Goal: Check status: Check status

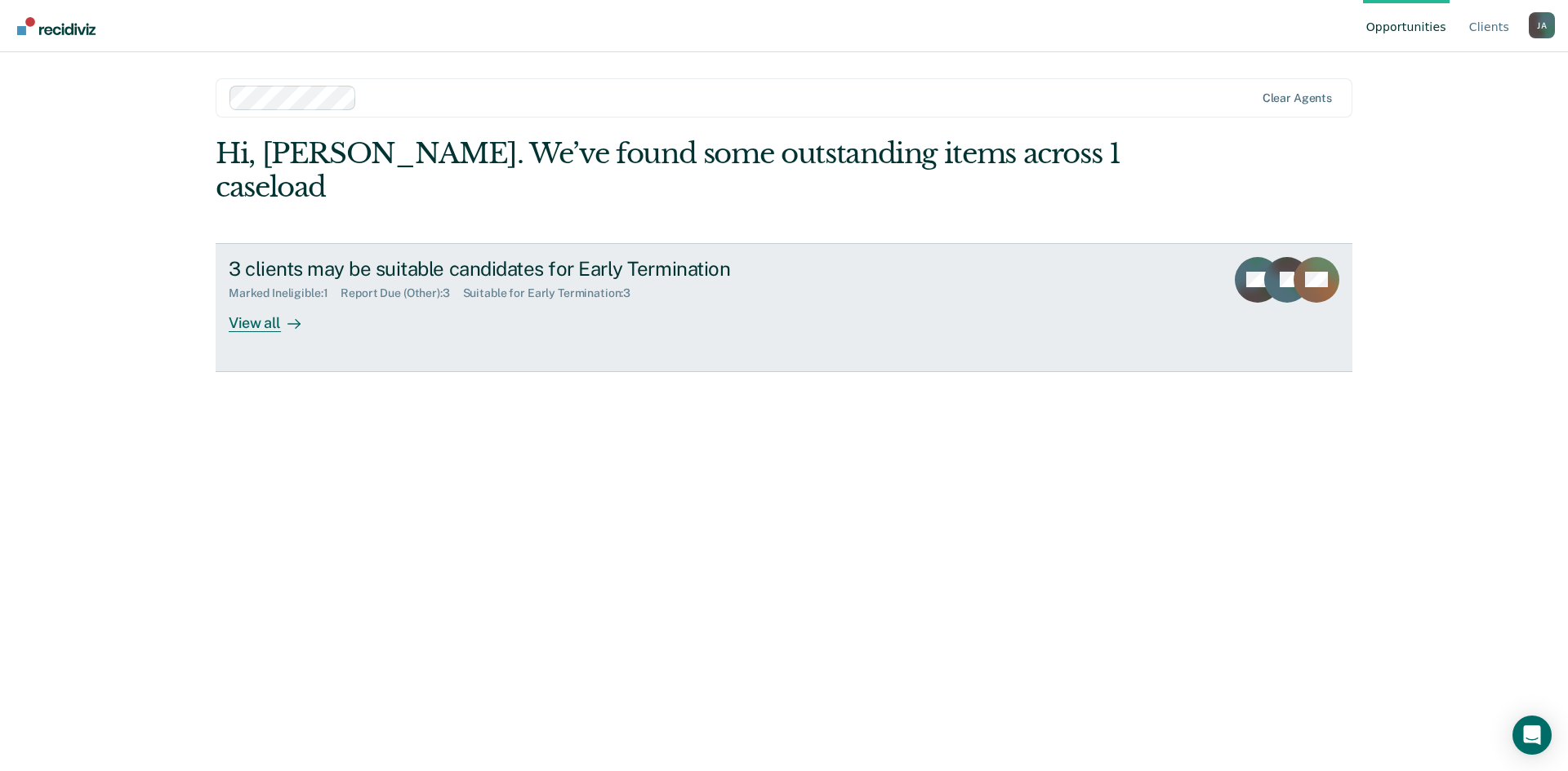
click at [284, 313] on div at bounding box center [291, 323] width 20 height 19
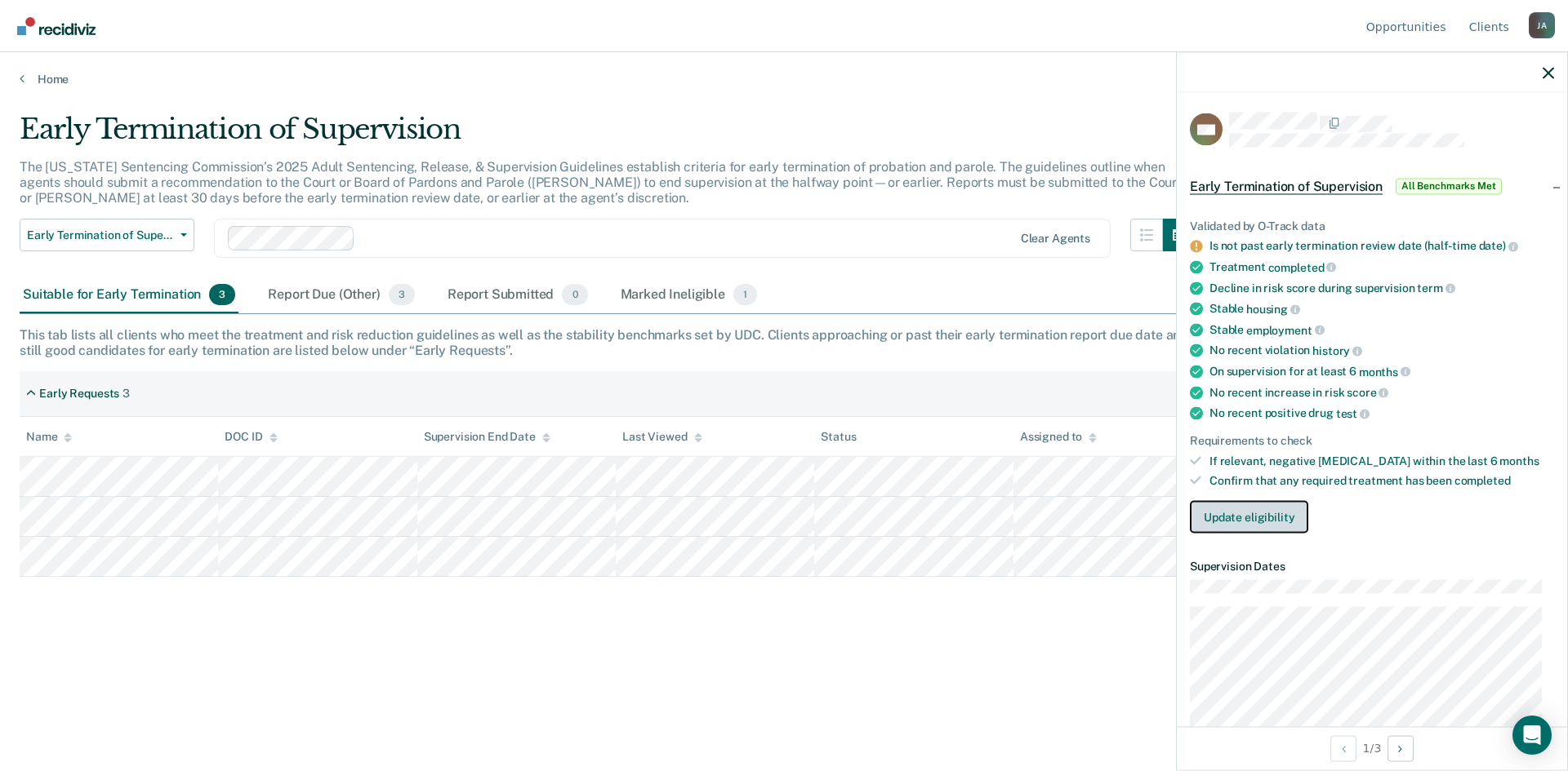
click at [1253, 531] on button "Update eligibility" at bounding box center [1248, 517] width 118 height 33
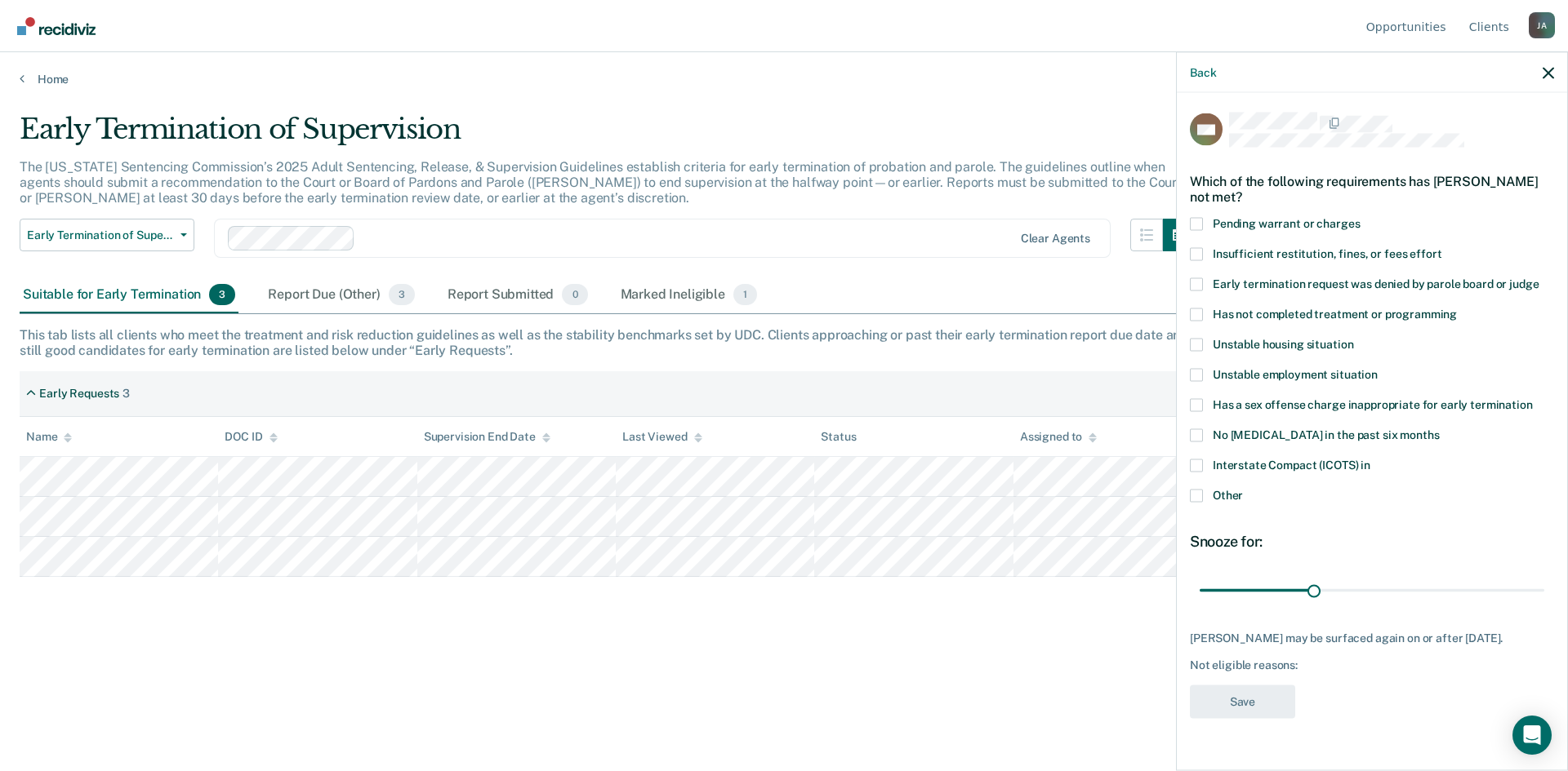
click at [1090, 692] on div "Early Termination of Supervision The [US_STATE] Sentencing Commission’s 2025 Ad…" at bounding box center [784, 407] width 1528 height 589
click at [1550, 75] on icon "button" at bounding box center [1548, 73] width 11 height 11
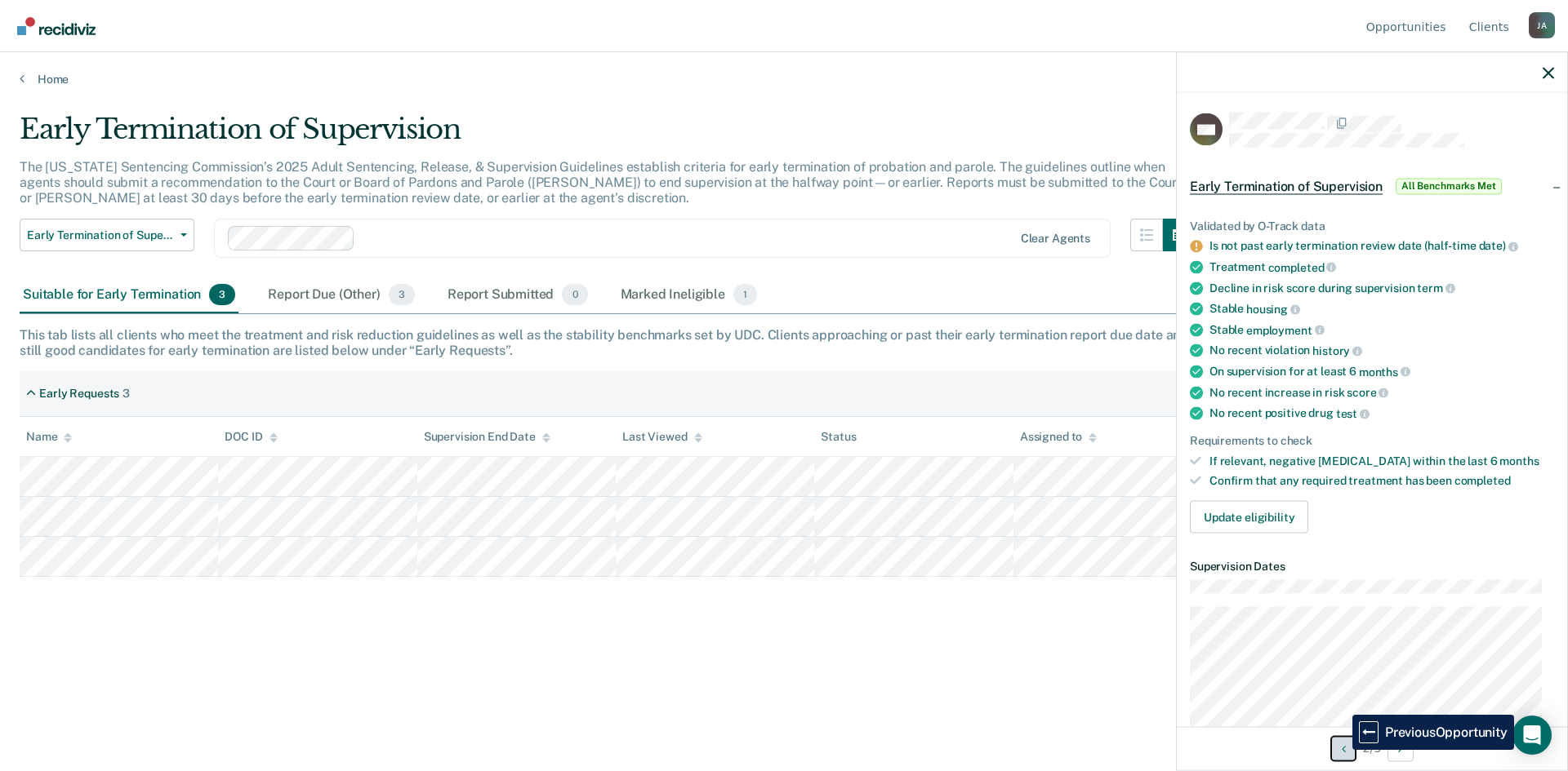
click at [1341, 750] on icon "Previous Opportunity" at bounding box center [1343, 748] width 4 height 11
click at [1407, 750] on button "Next Opportunity" at bounding box center [1401, 748] width 26 height 26
click at [1031, 715] on main "Early Termination of Supervision The [US_STATE] Sentencing Commission’s 2025 Ad…" at bounding box center [784, 427] width 1568 height 680
click at [1545, 74] on icon "button" at bounding box center [1548, 73] width 11 height 11
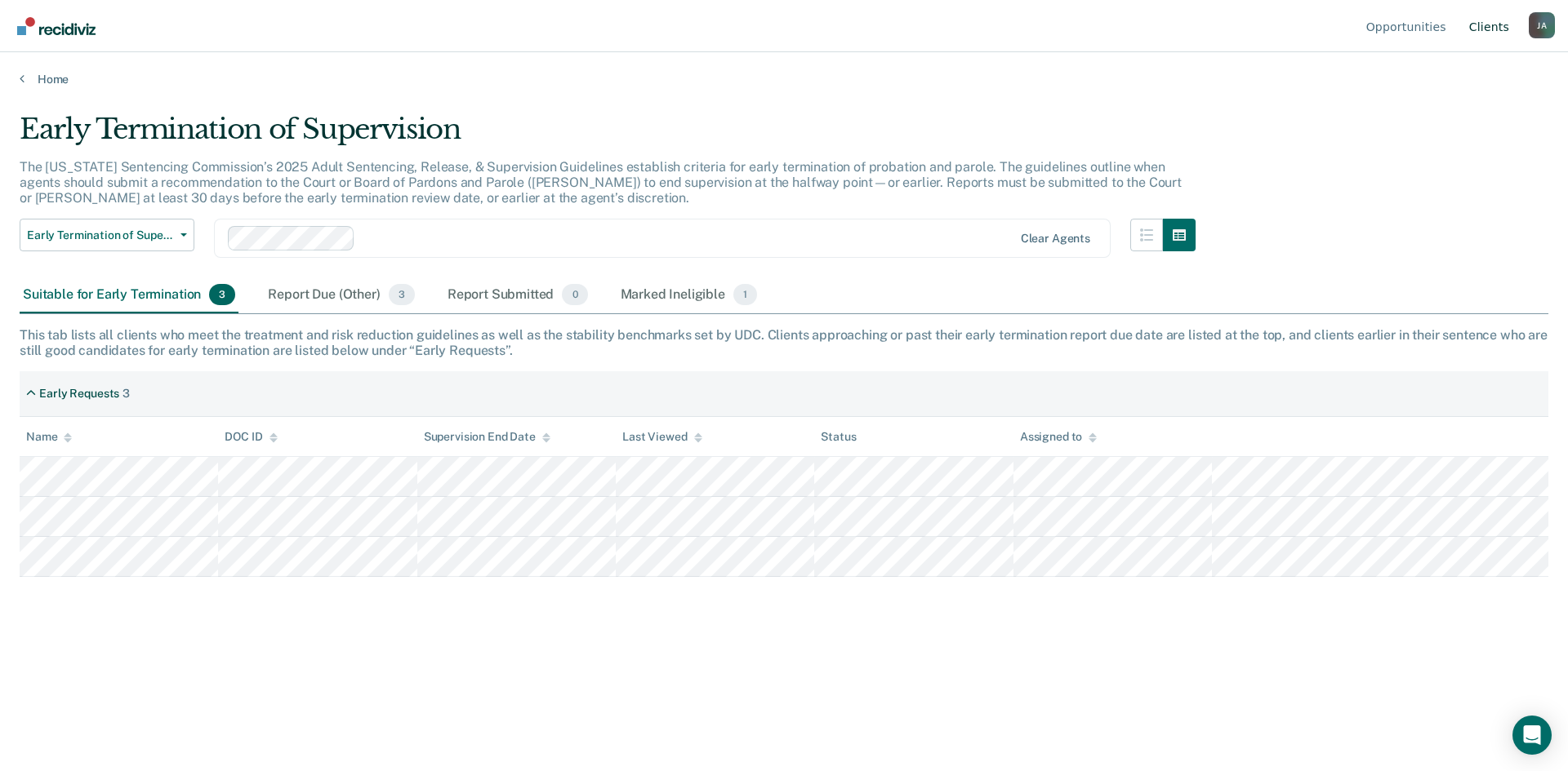
click at [1491, 26] on link "Client s" at bounding box center [1489, 25] width 46 height 52
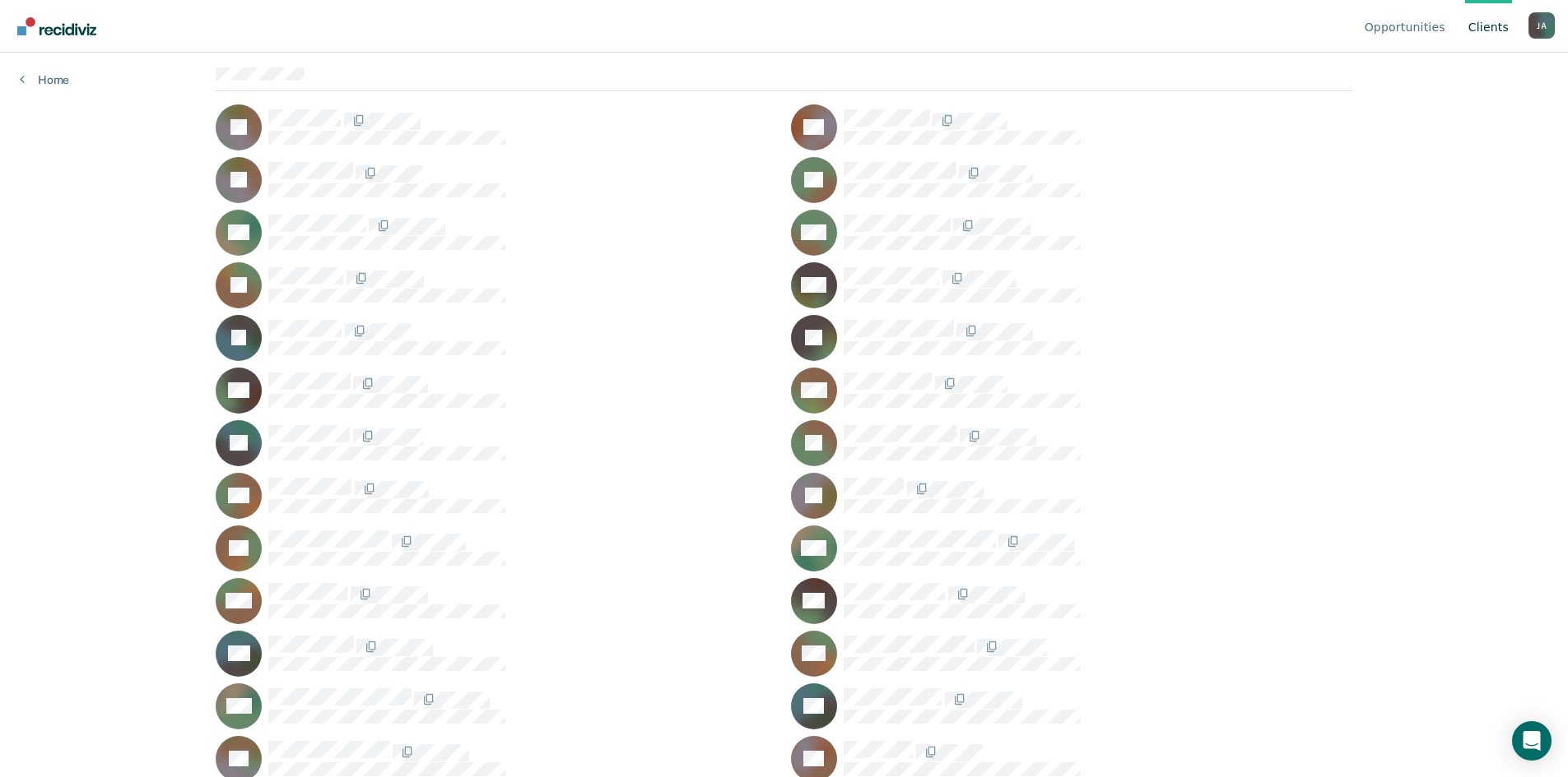
scroll to position [165, 0]
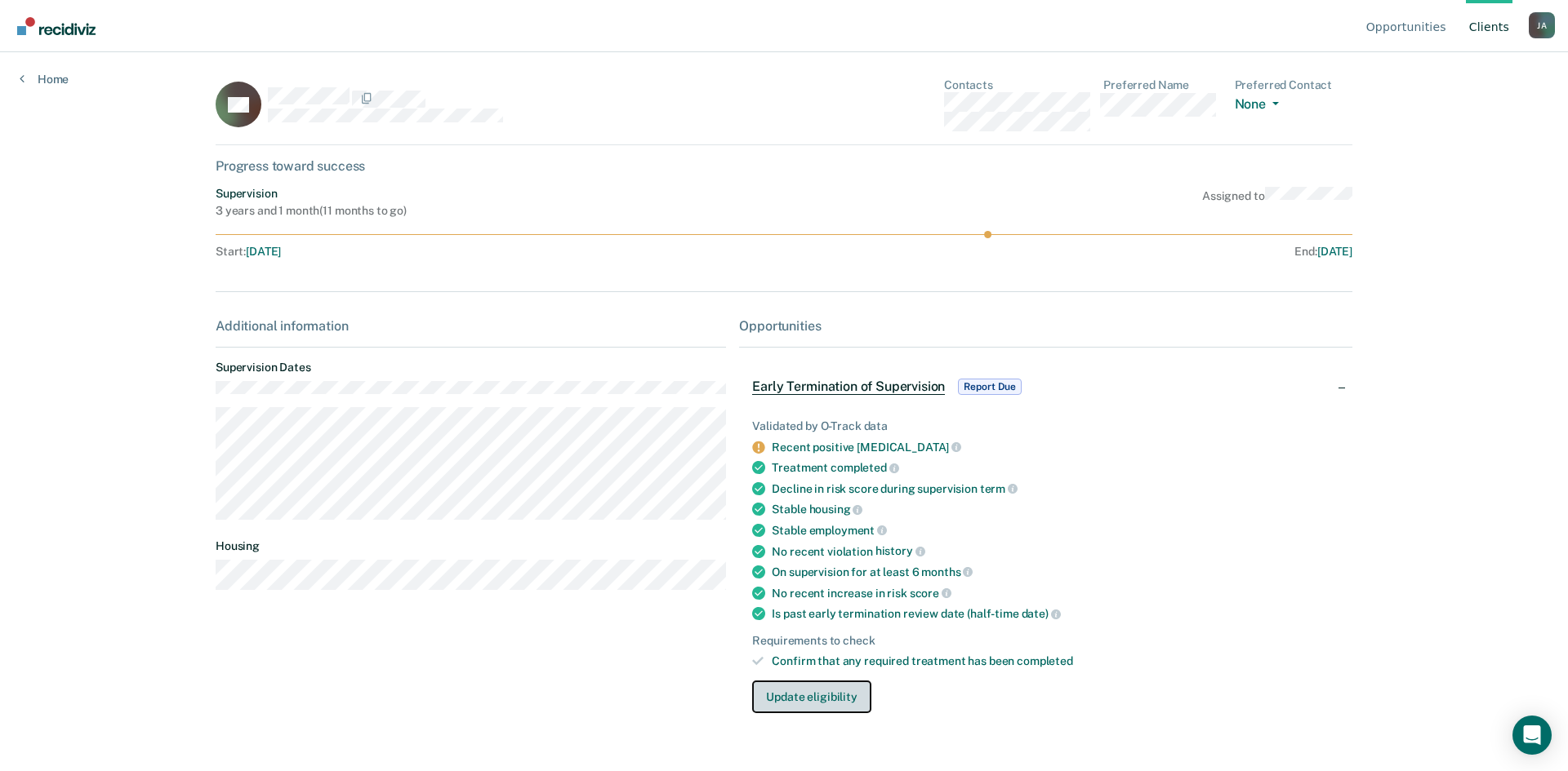
click at [823, 700] on button "Update eligibility" at bounding box center [811, 696] width 118 height 33
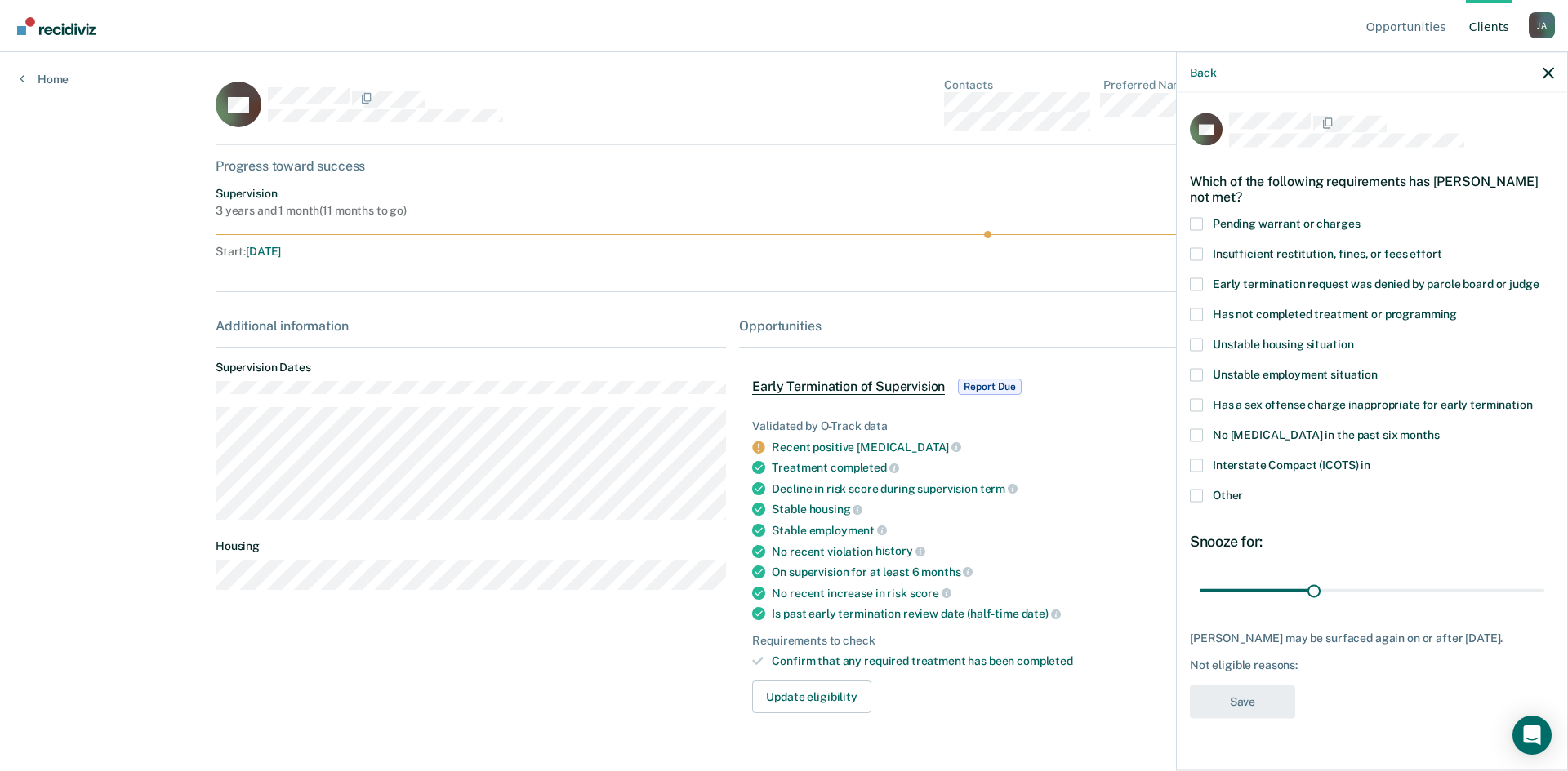
click at [531, 715] on div "Additional information Supervision Dates Housing" at bounding box center [470, 522] width 511 height 409
click at [1549, 77] on icon "button" at bounding box center [1548, 73] width 11 height 11
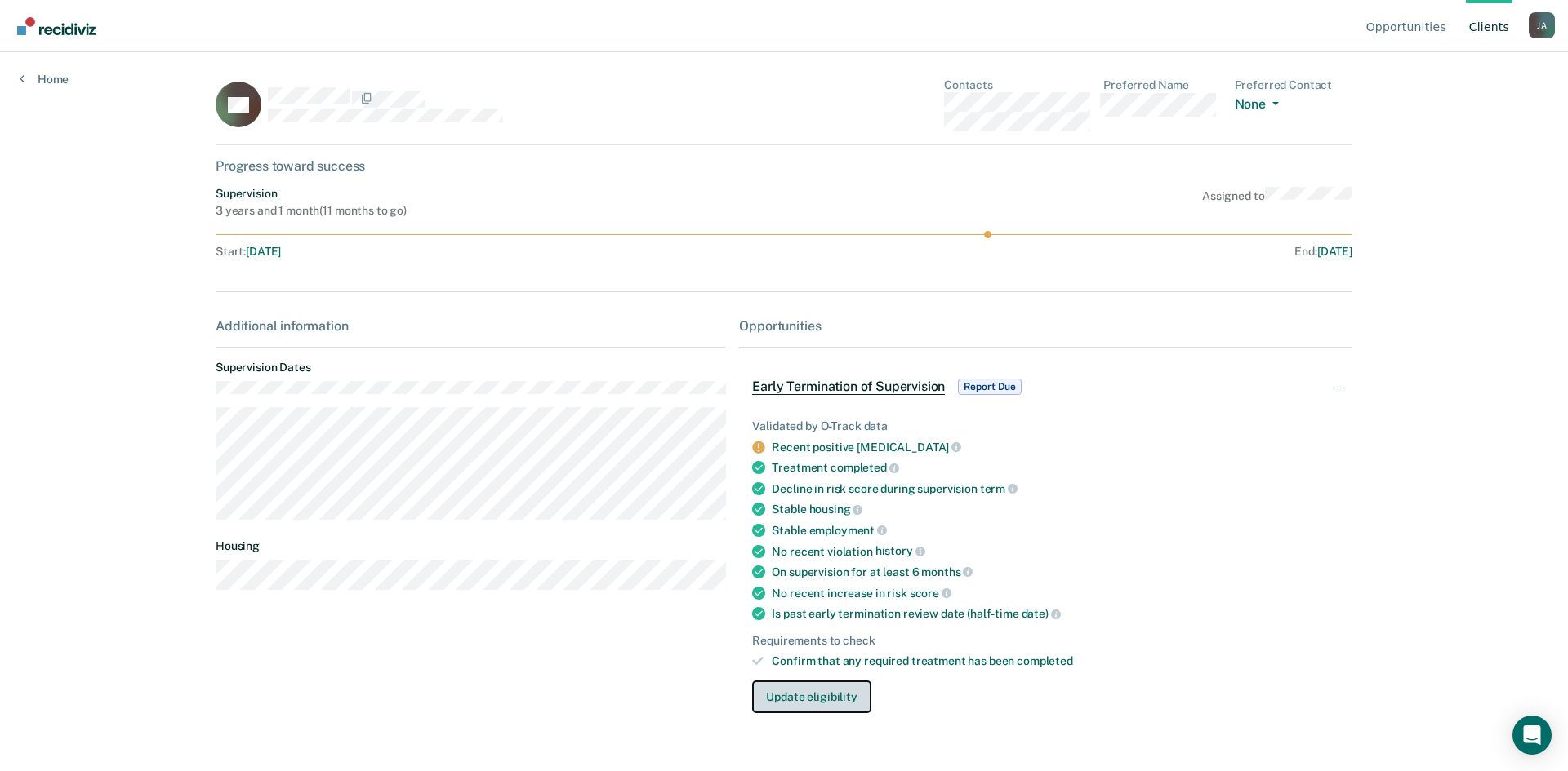
click at [808, 698] on button "Update eligibility" at bounding box center [811, 696] width 118 height 33
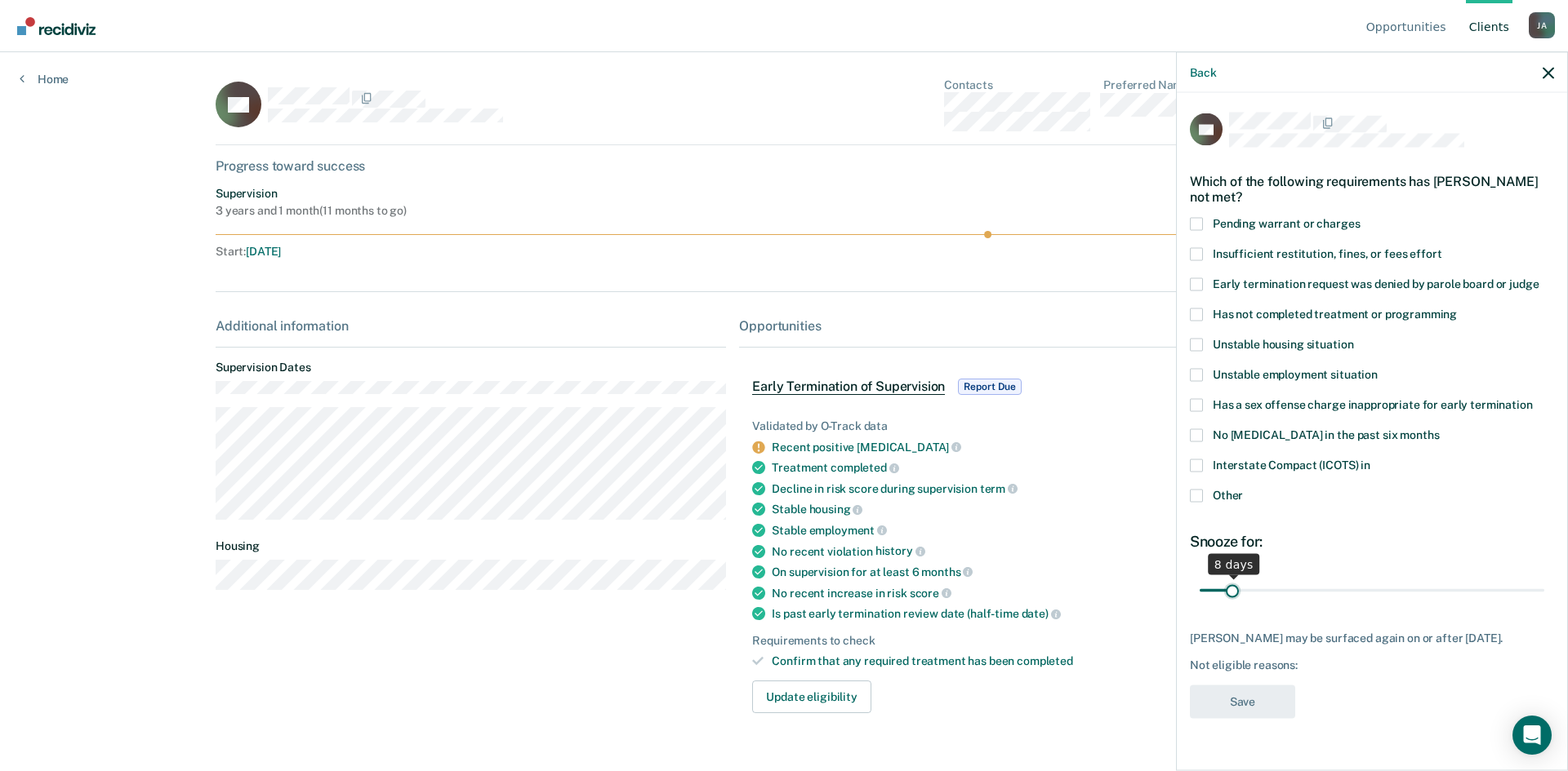
drag, startPoint x: 1315, startPoint y: 590, endPoint x: 1232, endPoint y: 607, distance: 84.7
type input "8"
click at [1232, 605] on input "range" at bounding box center [1372, 591] width 345 height 28
click at [1229, 650] on div "[PERSON_NAME] may be surfaced again on or after [DATE]. Not eligible reasons:" at bounding box center [1372, 651] width 364 height 41
click at [1557, 74] on div "Back" at bounding box center [1371, 72] width 390 height 41
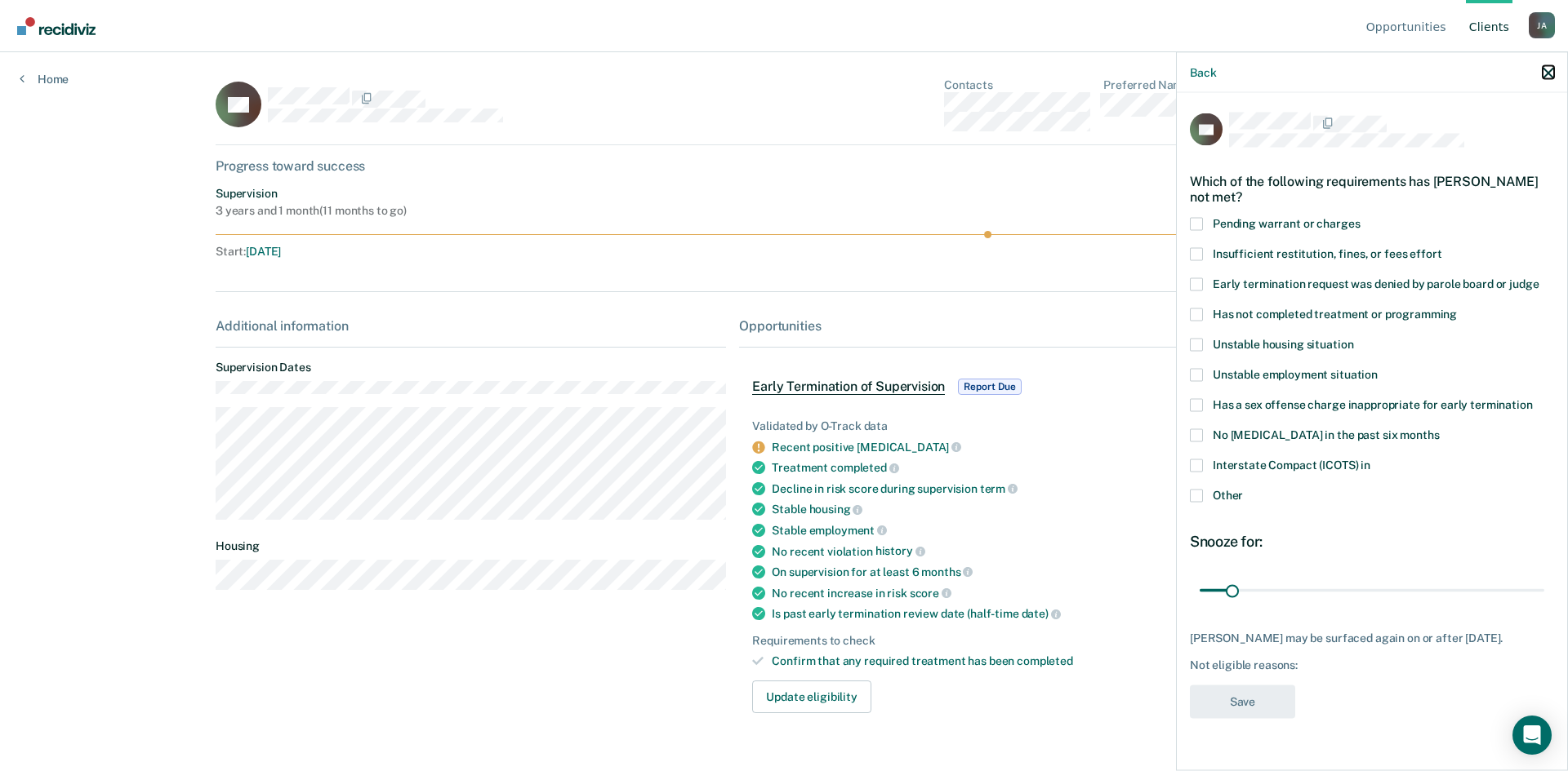
click at [1547, 71] on icon "button" at bounding box center [1548, 73] width 11 height 11
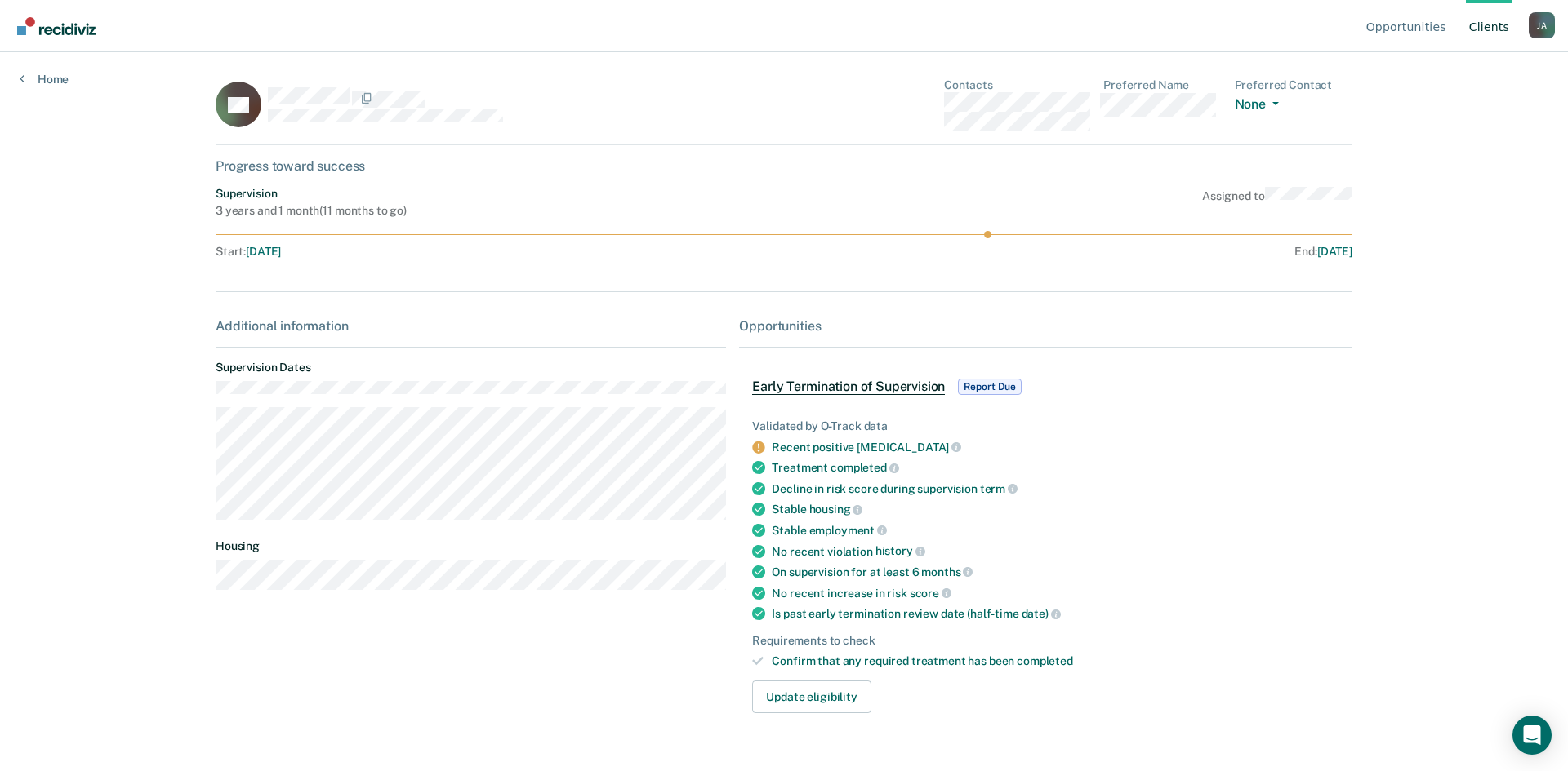
click at [801, 326] on div "Opportunities" at bounding box center [1046, 326] width 614 height 15
click at [1488, 30] on link "Client s" at bounding box center [1489, 25] width 46 height 52
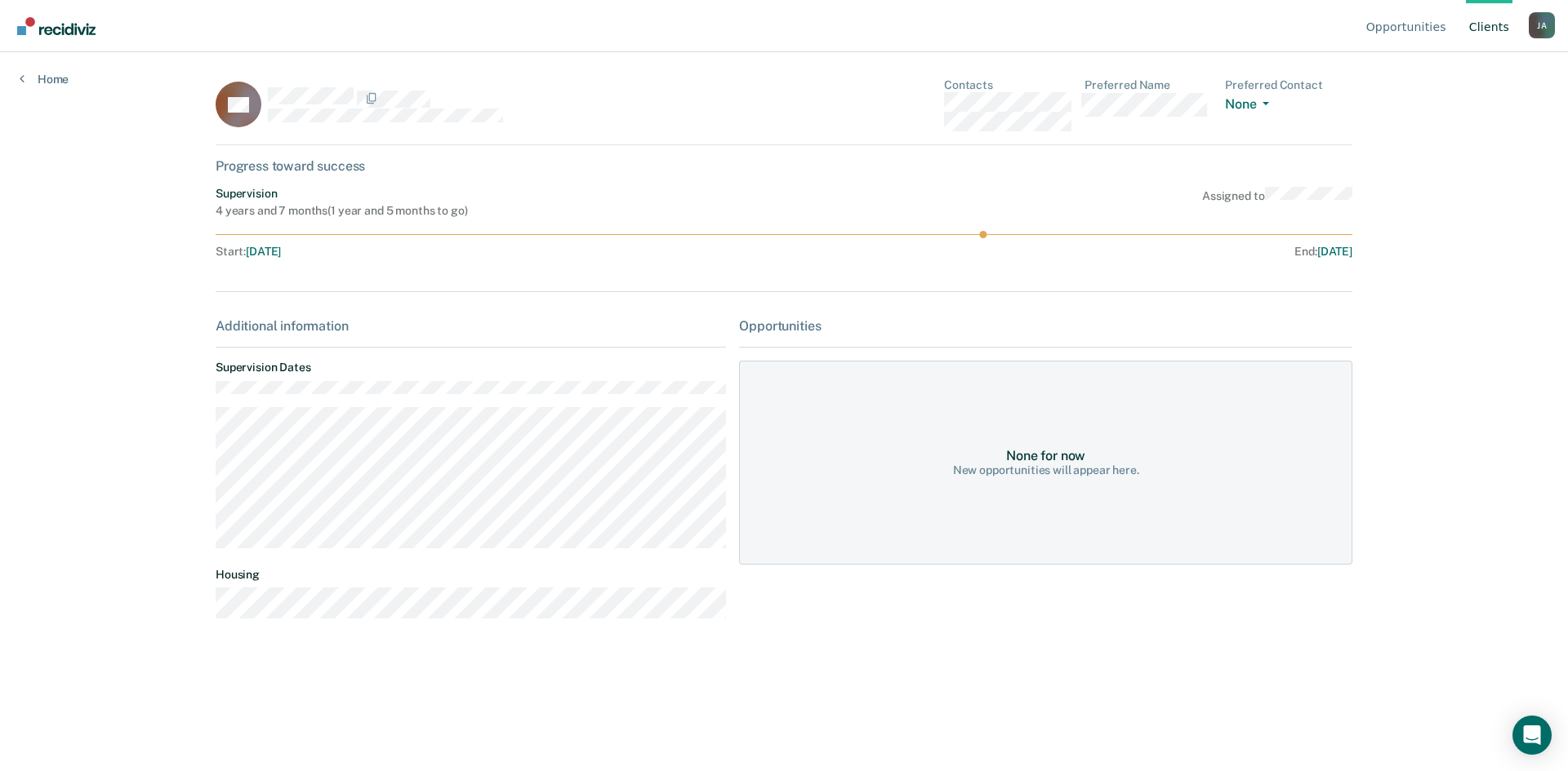
click at [1480, 27] on link "Client s" at bounding box center [1489, 25] width 46 height 52
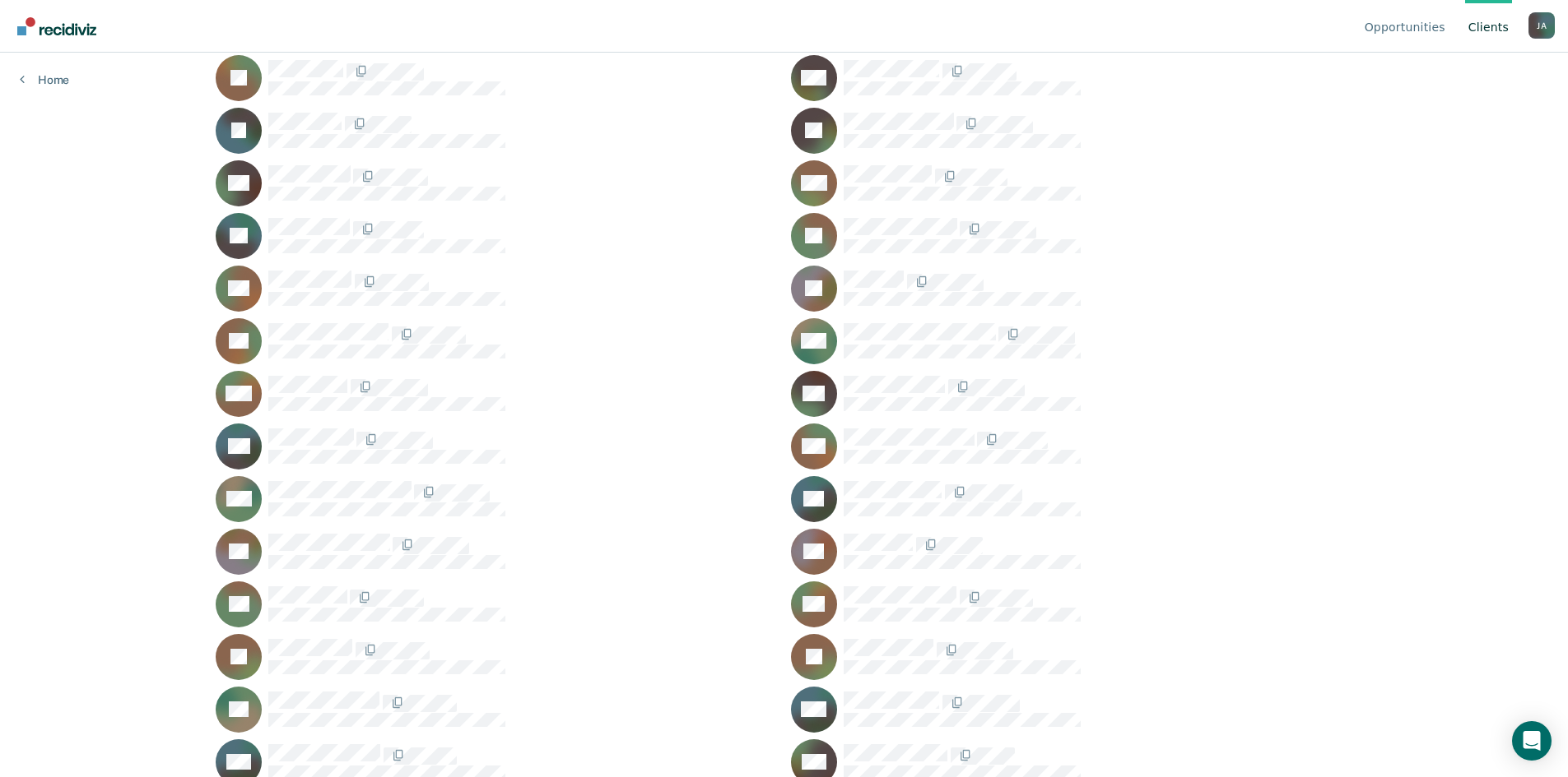
scroll to position [357, 0]
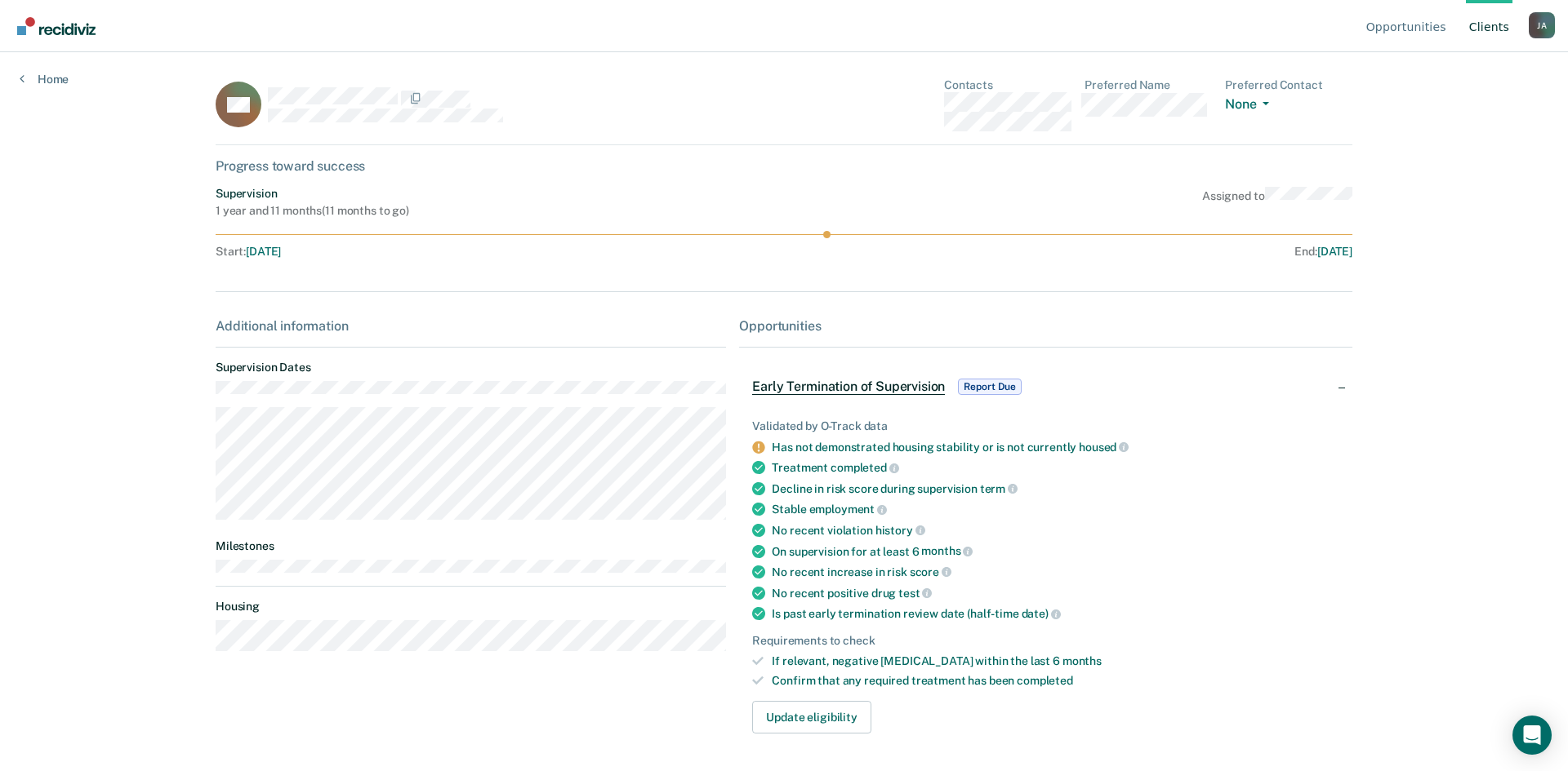
click at [1003, 389] on span "Report Due" at bounding box center [989, 386] width 63 height 16
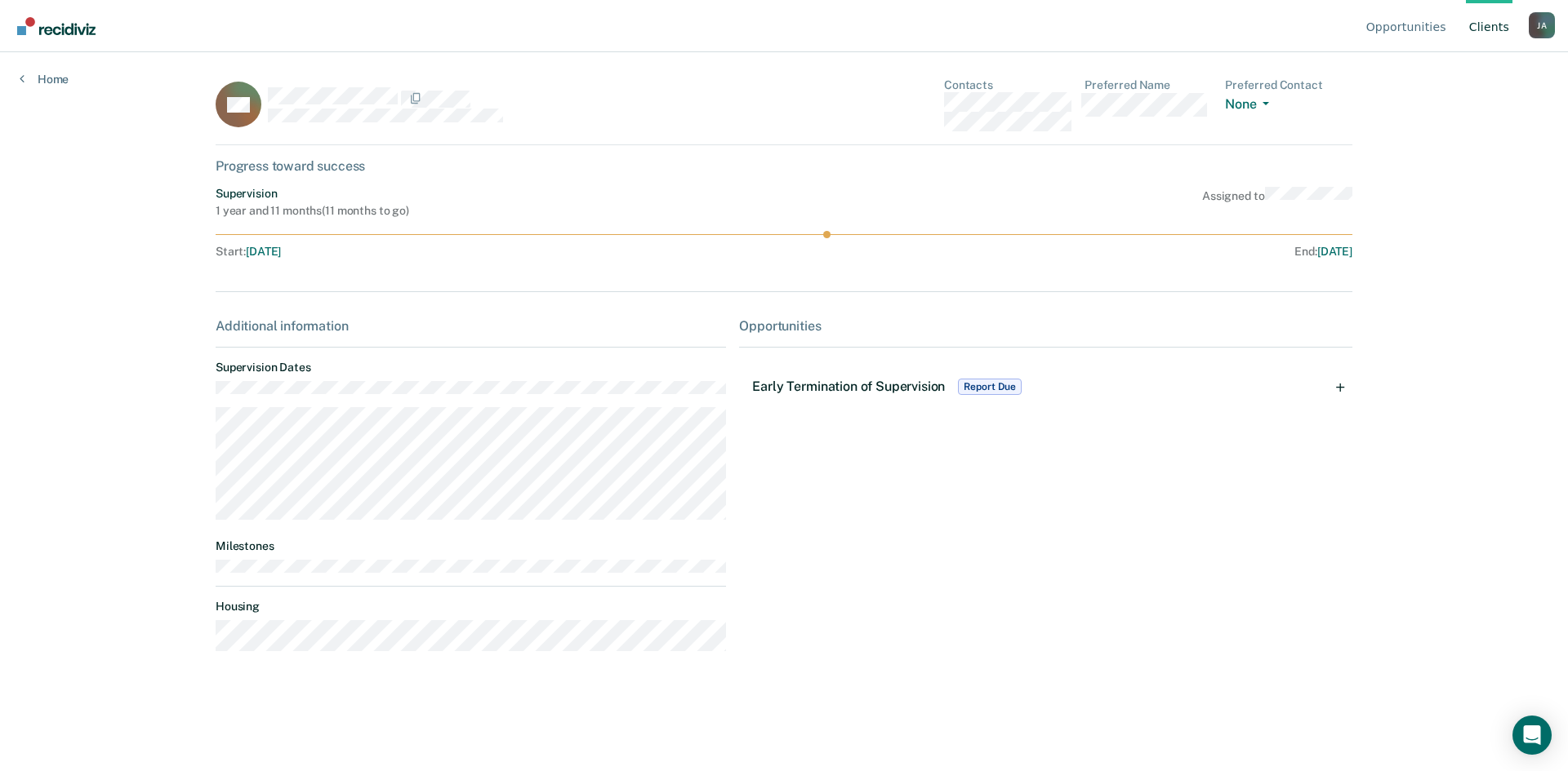
click at [1003, 389] on span "Report Due" at bounding box center [989, 386] width 63 height 16
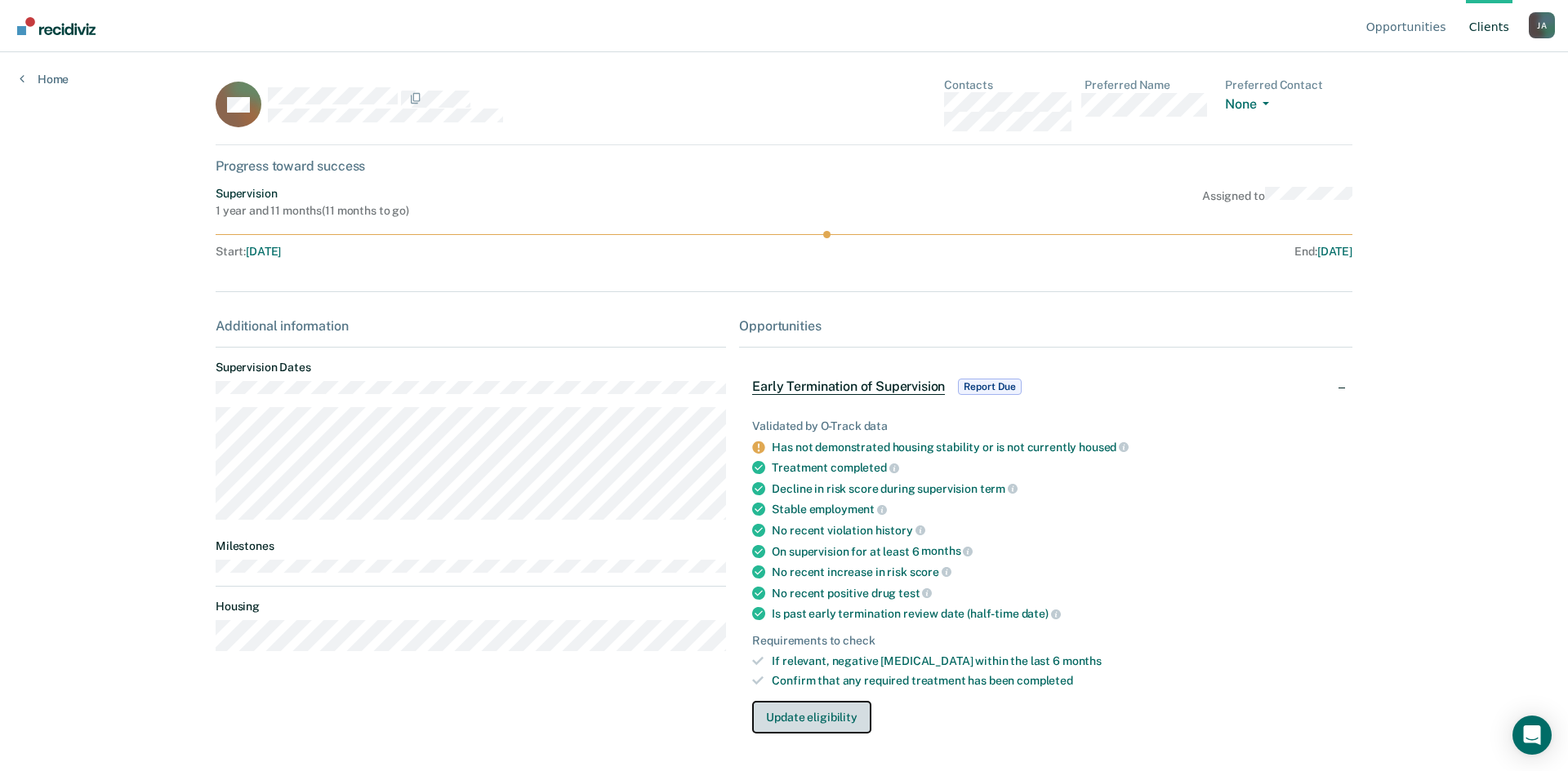
click at [842, 713] on button "Update eligibility" at bounding box center [811, 717] width 118 height 33
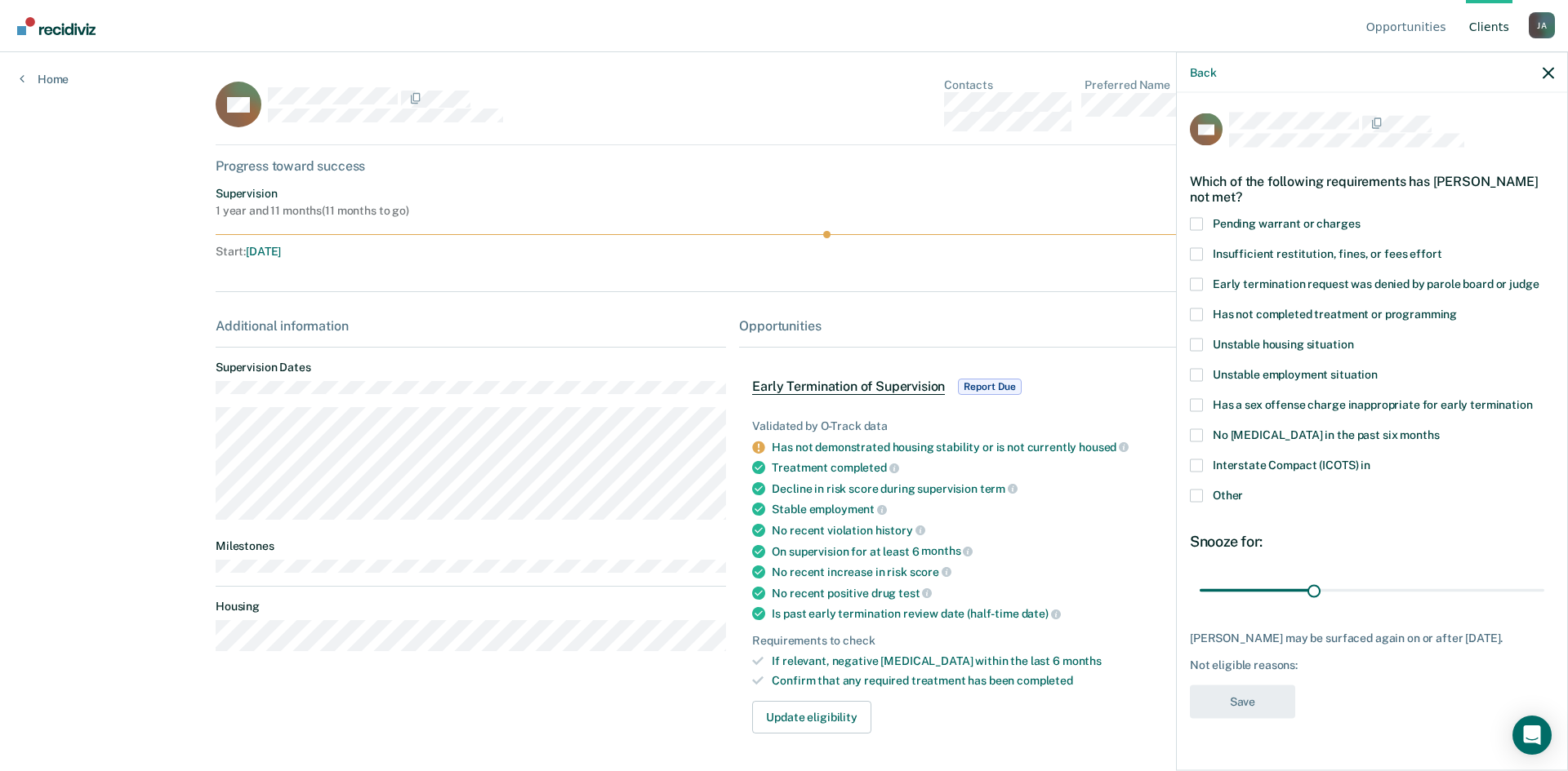
click at [1203, 223] on label "Pending warrant or charges" at bounding box center [1372, 226] width 364 height 17
click at [1359, 217] on input "Pending warrant or charges" at bounding box center [1359, 217] width 0 height 0
drag, startPoint x: 1316, startPoint y: 590, endPoint x: 1361, endPoint y: 597, distance: 45.5
click at [1361, 597] on input "range" at bounding box center [1372, 591] width 345 height 28
drag, startPoint x: 1365, startPoint y: 590, endPoint x: 1374, endPoint y: 590, distance: 9.0
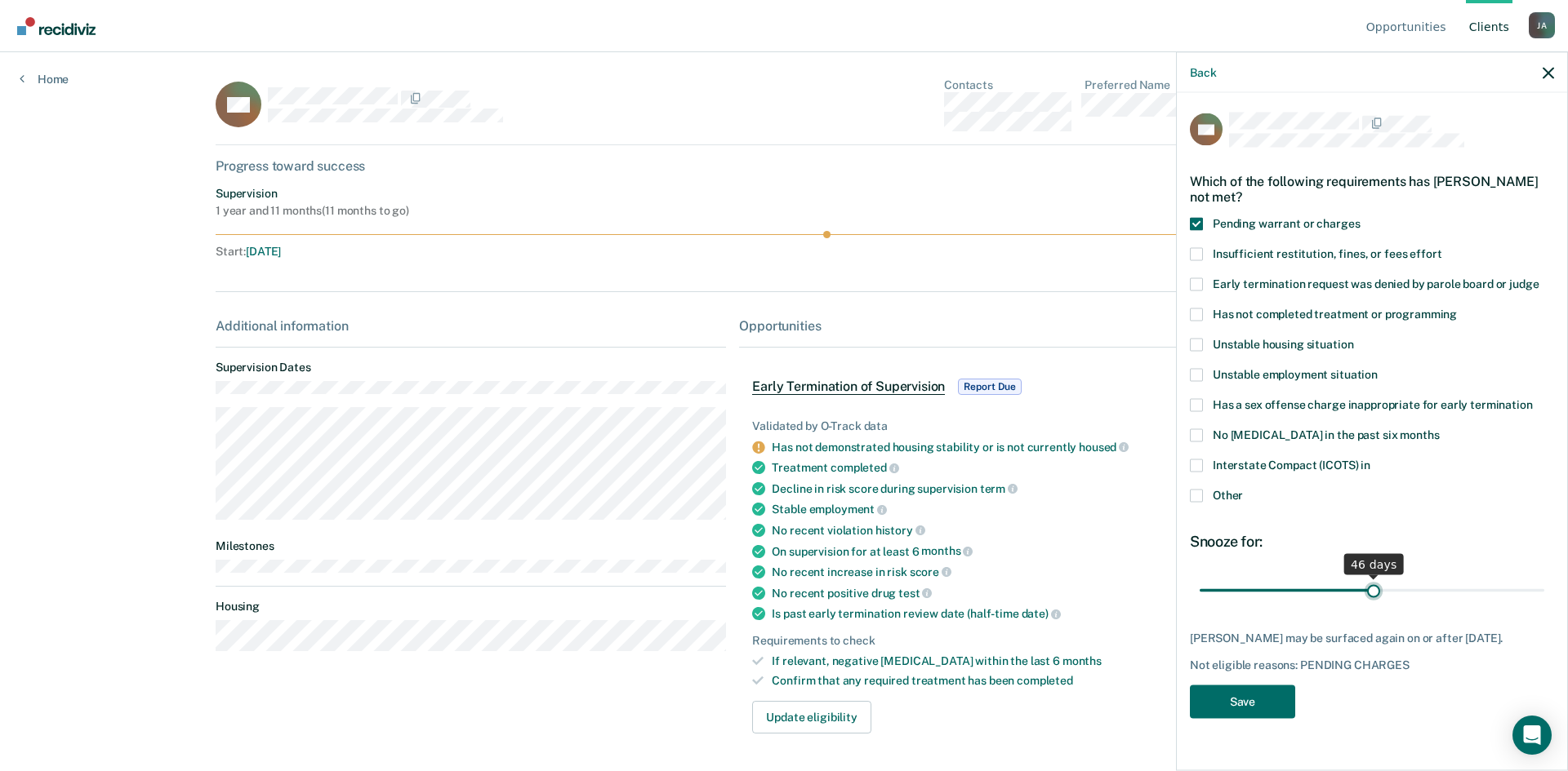
click at [1374, 590] on input "range" at bounding box center [1372, 591] width 345 height 28
type input "47"
click at [1377, 593] on input "range" at bounding box center [1372, 591] width 345 height 28
click at [1261, 716] on button "Save" at bounding box center [1242, 701] width 106 height 33
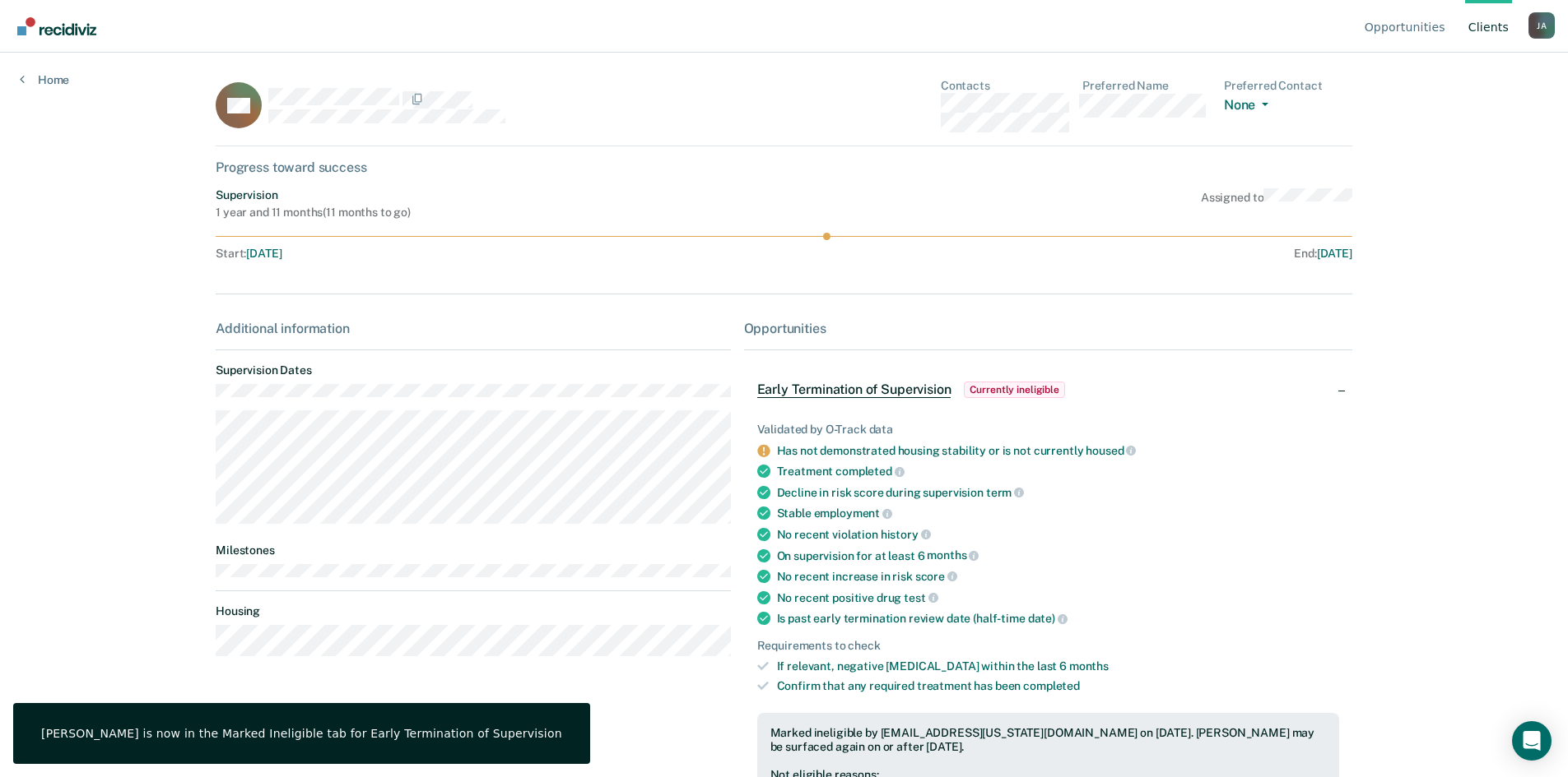
scroll to position [117, 0]
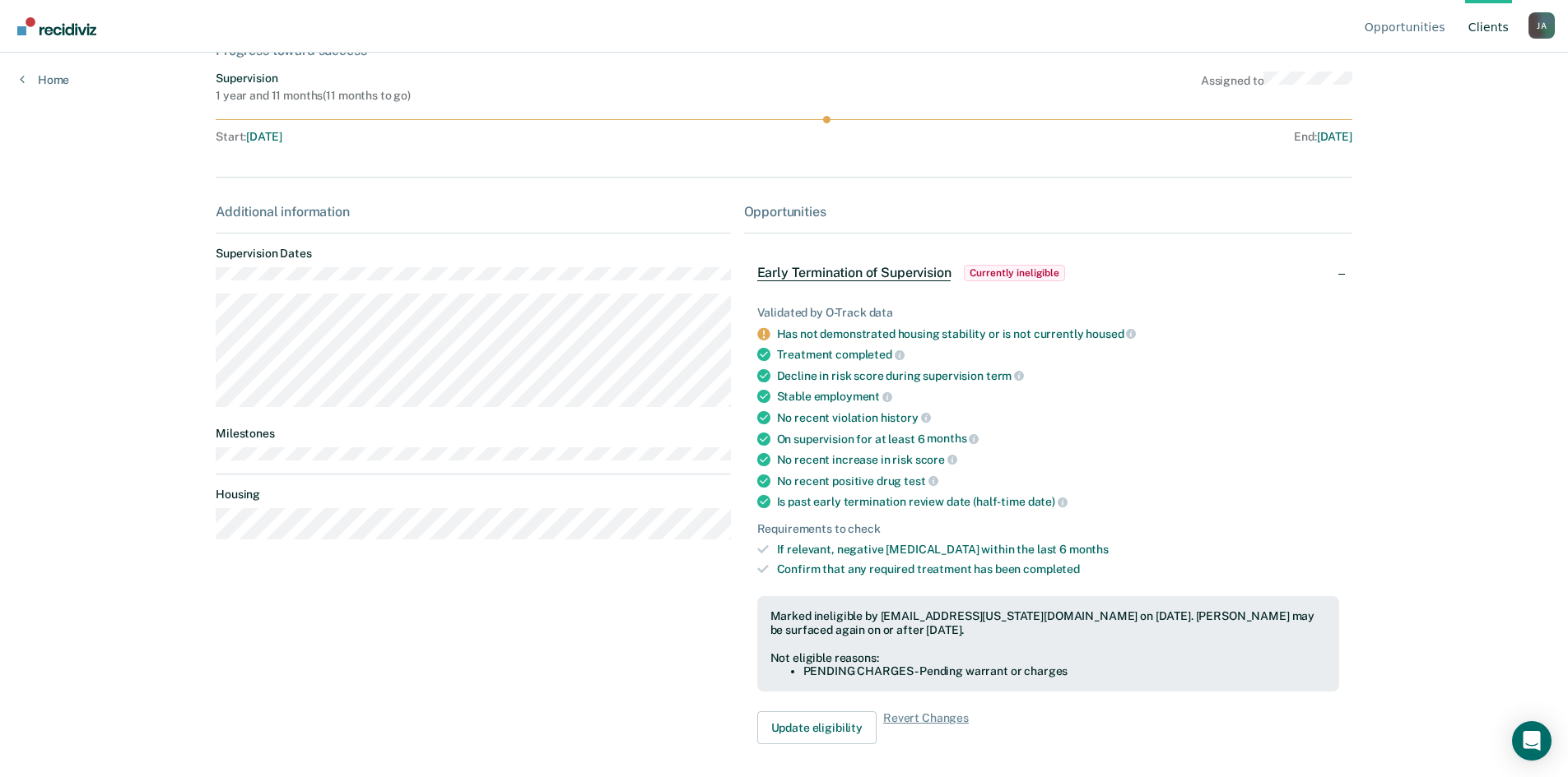
click at [1489, 29] on link "Client s" at bounding box center [1488, 26] width 47 height 52
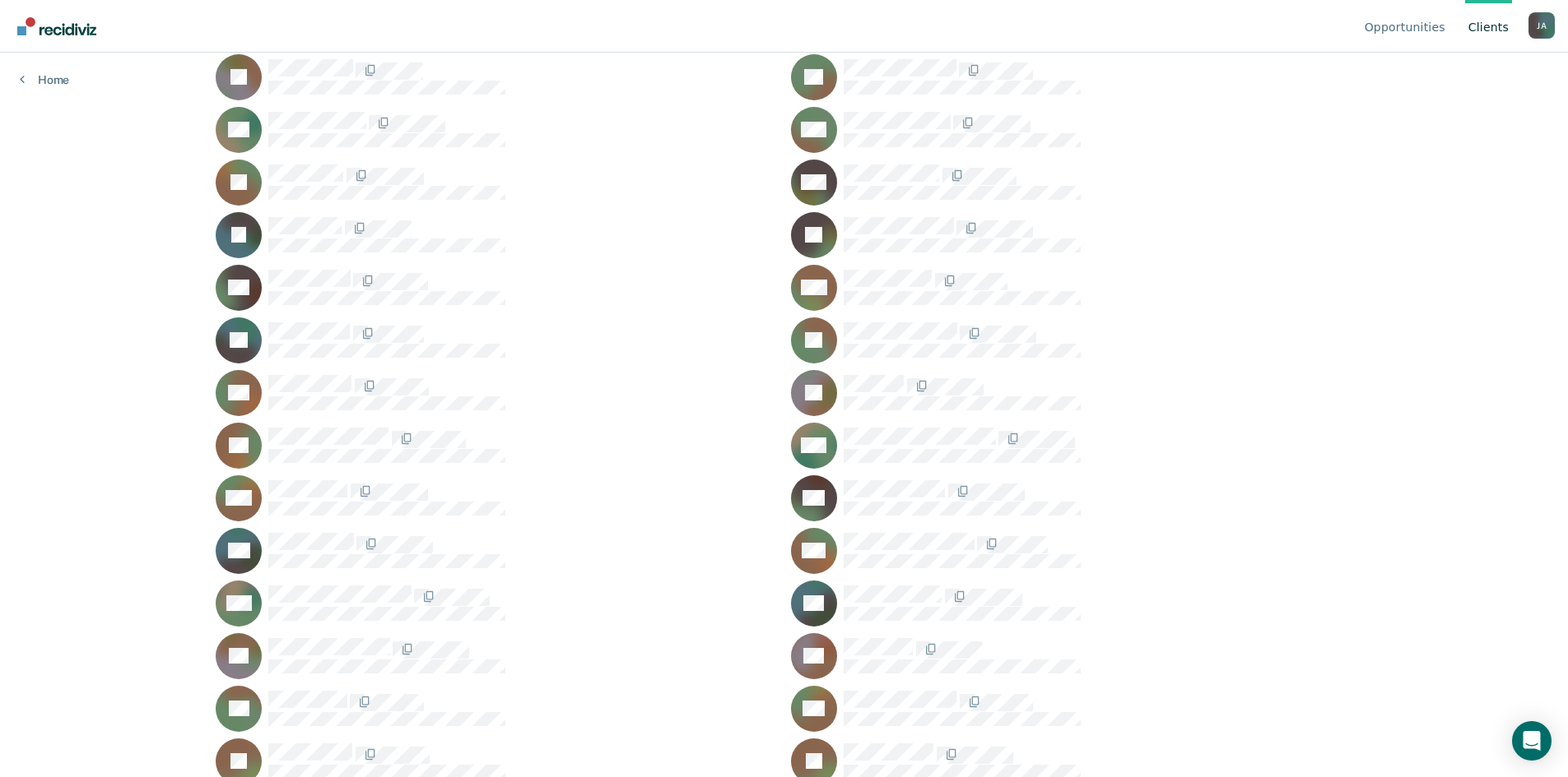
scroll to position [357, 0]
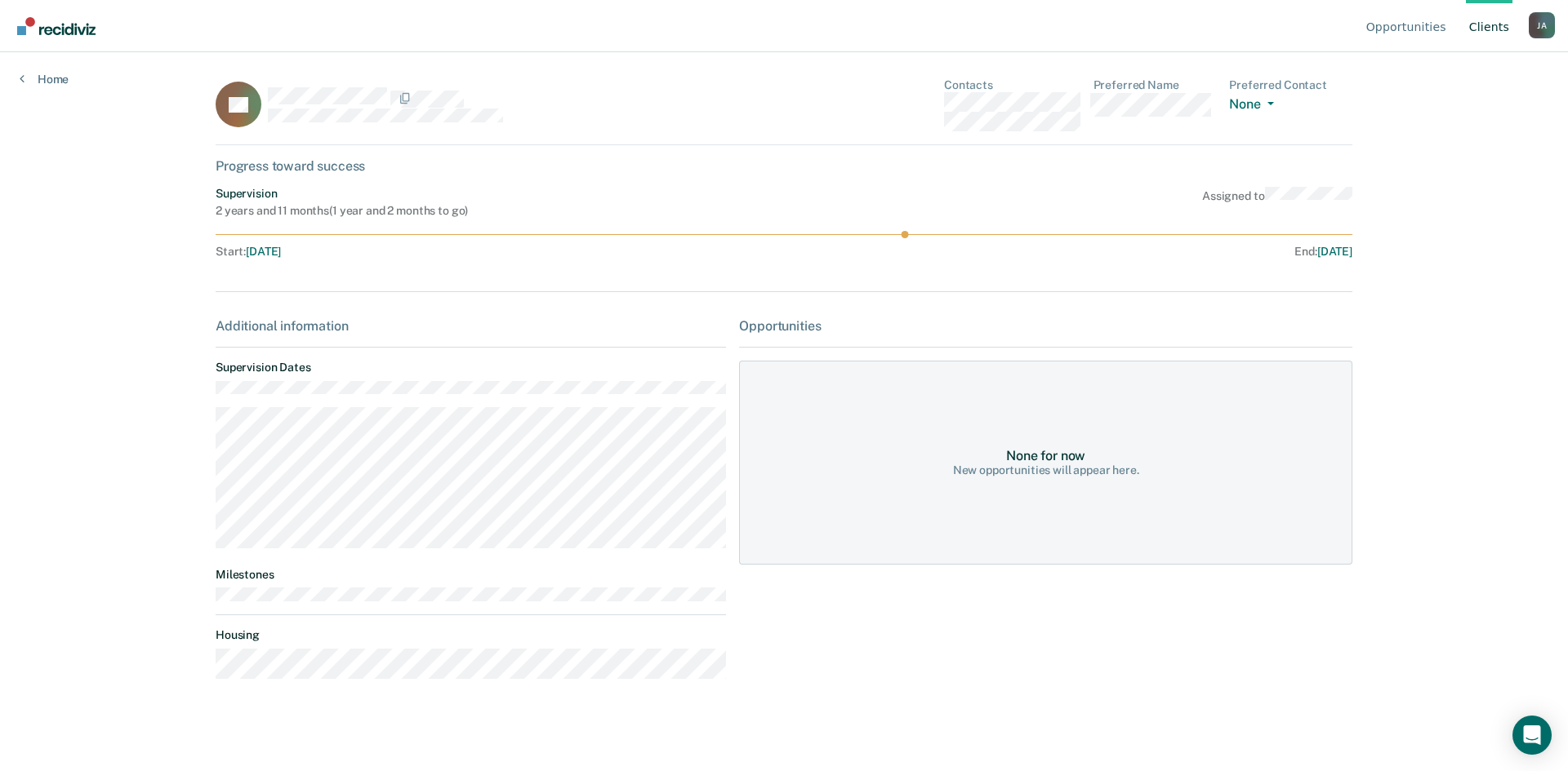
click at [1054, 390] on div "None for now New opportunities will appear here." at bounding box center [1046, 462] width 614 height 204
click at [795, 332] on div "Opportunities" at bounding box center [1046, 326] width 614 height 15
click at [1483, 31] on link "Client s" at bounding box center [1489, 25] width 46 height 52
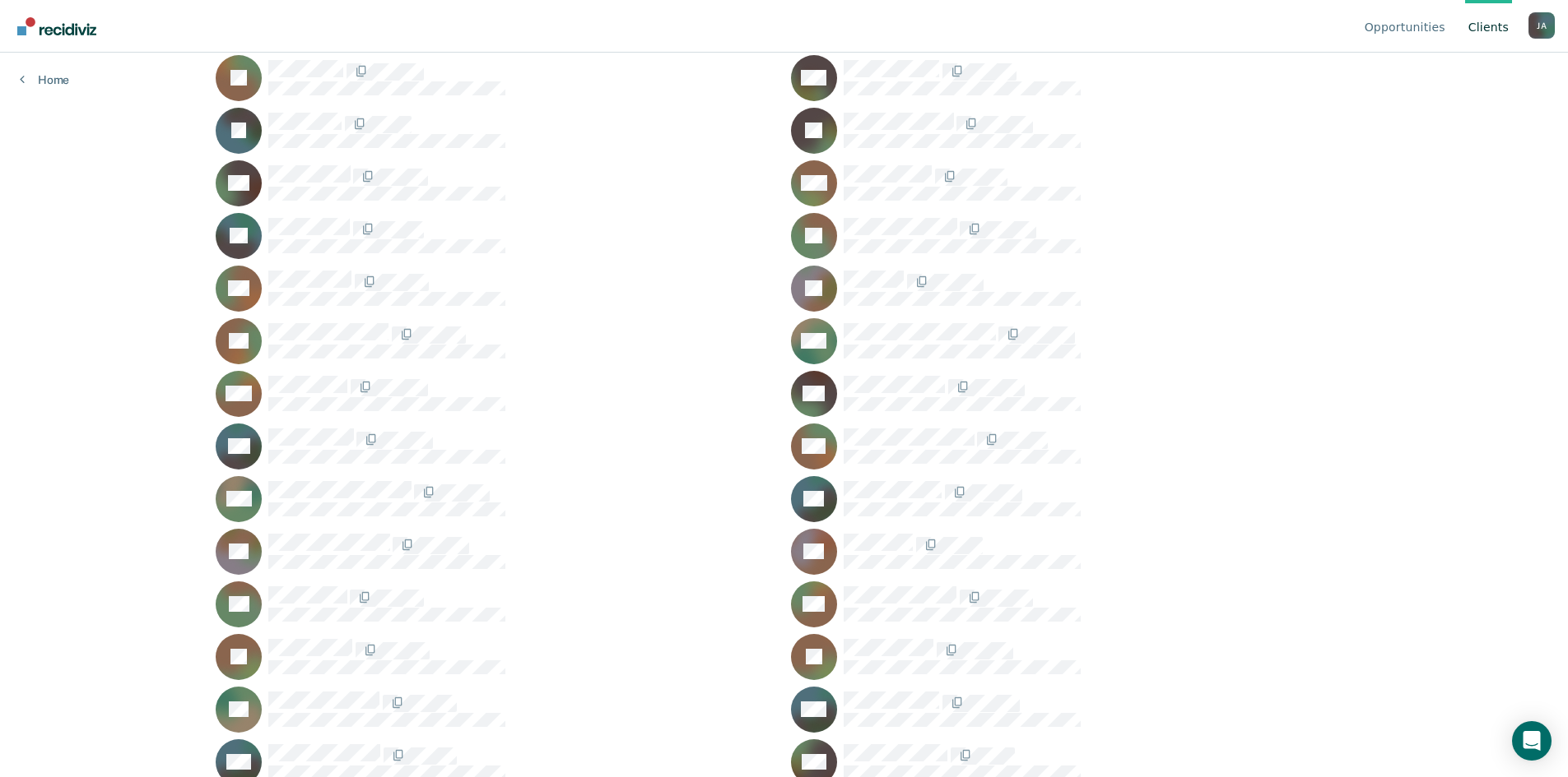
scroll to position [357, 0]
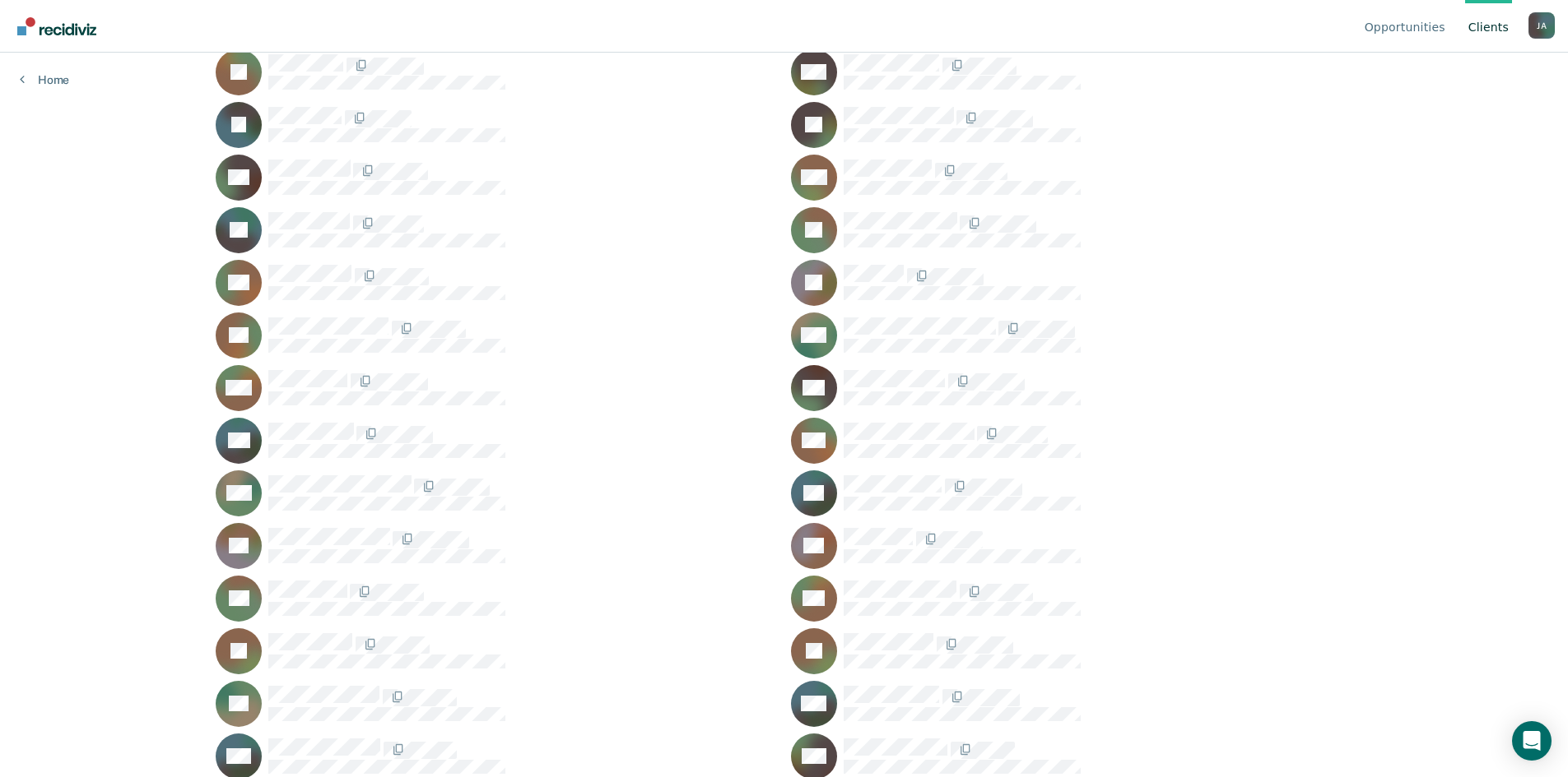
click at [869, 579] on div "AR" at bounding box center [1071, 598] width 561 height 46
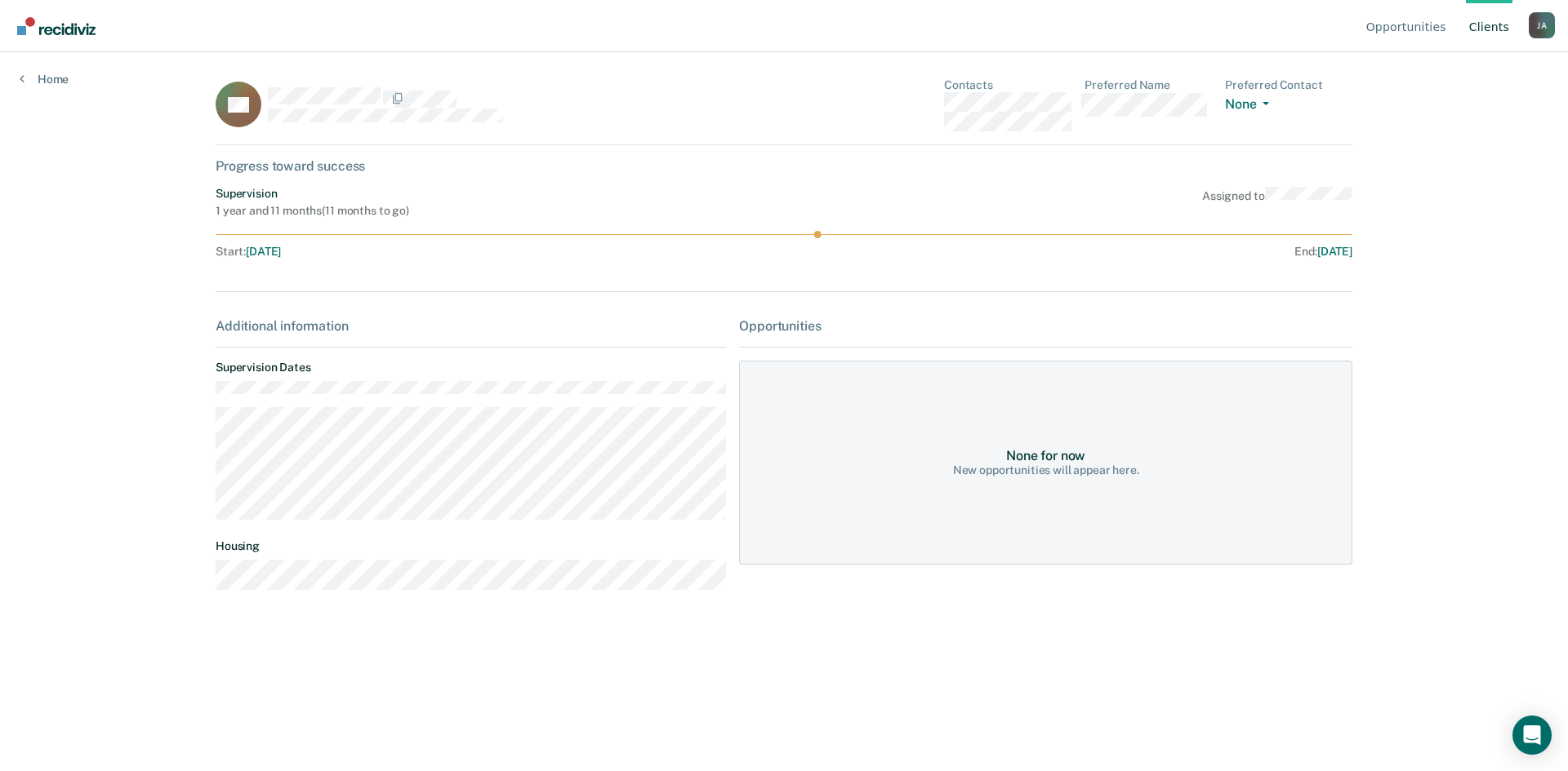
click at [1476, 32] on link "Client s" at bounding box center [1489, 25] width 46 height 52
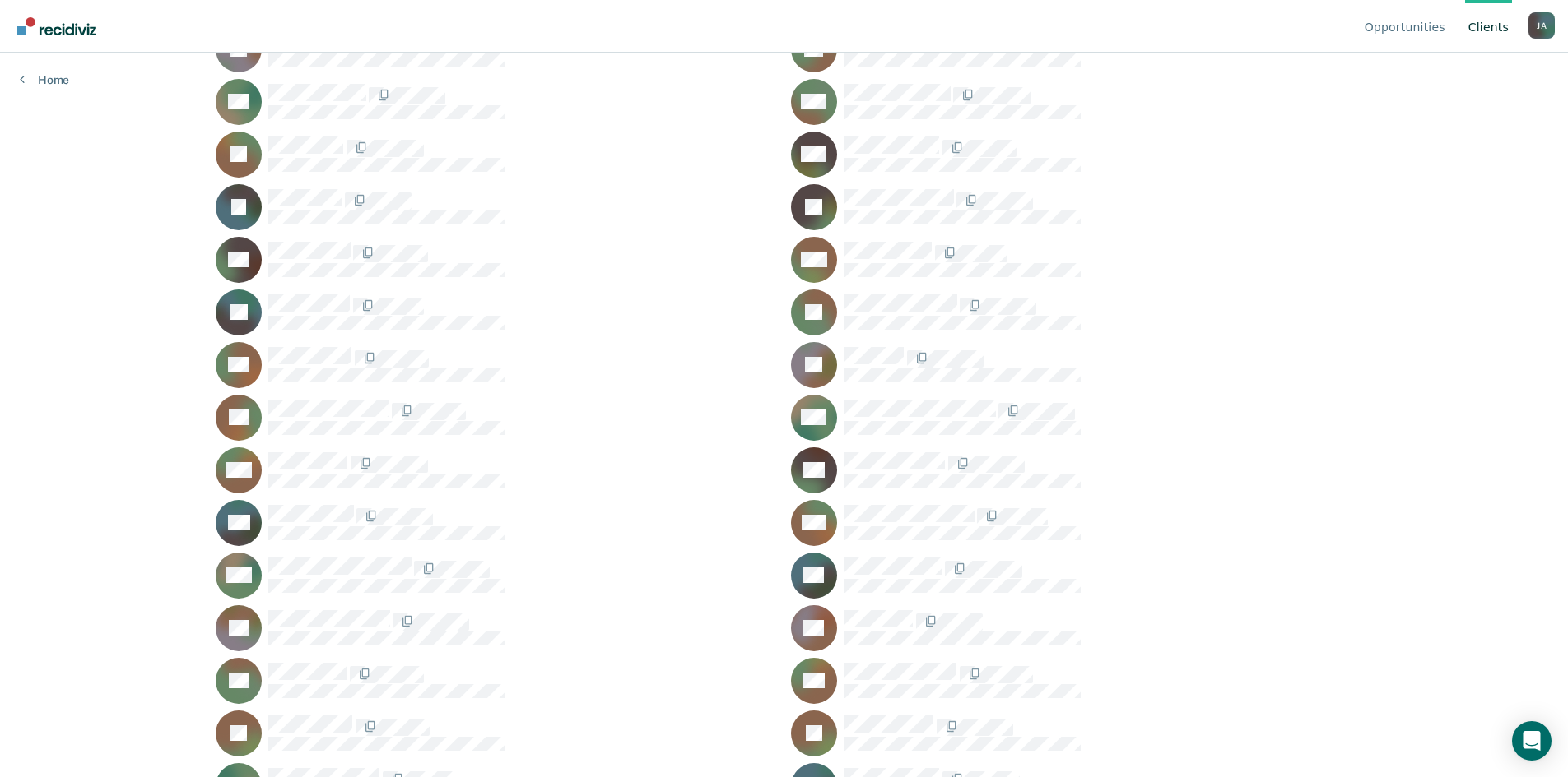
scroll to position [357, 0]
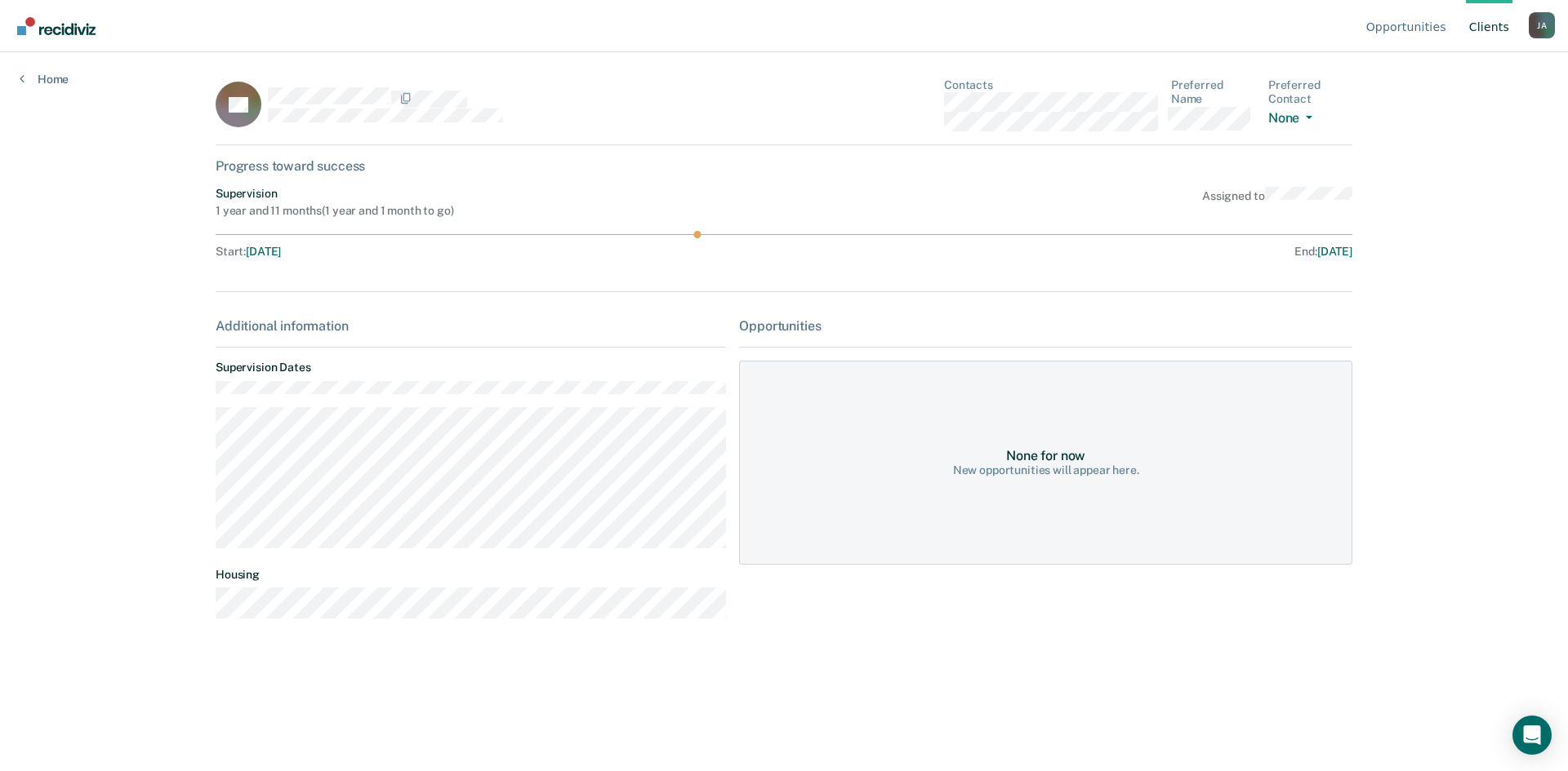
click at [805, 326] on div "Opportunities" at bounding box center [1046, 326] width 614 height 15
click at [251, 114] on icon at bounding box center [248, 94] width 63 height 68
click at [1297, 118] on button "None" at bounding box center [1293, 120] width 51 height 19
click at [1304, 142] on div "Call" at bounding box center [1346, 147] width 131 height 14
click at [1009, 342] on div "Opportunities None for now New opportunities will appear here." at bounding box center [1046, 475] width 614 height 313
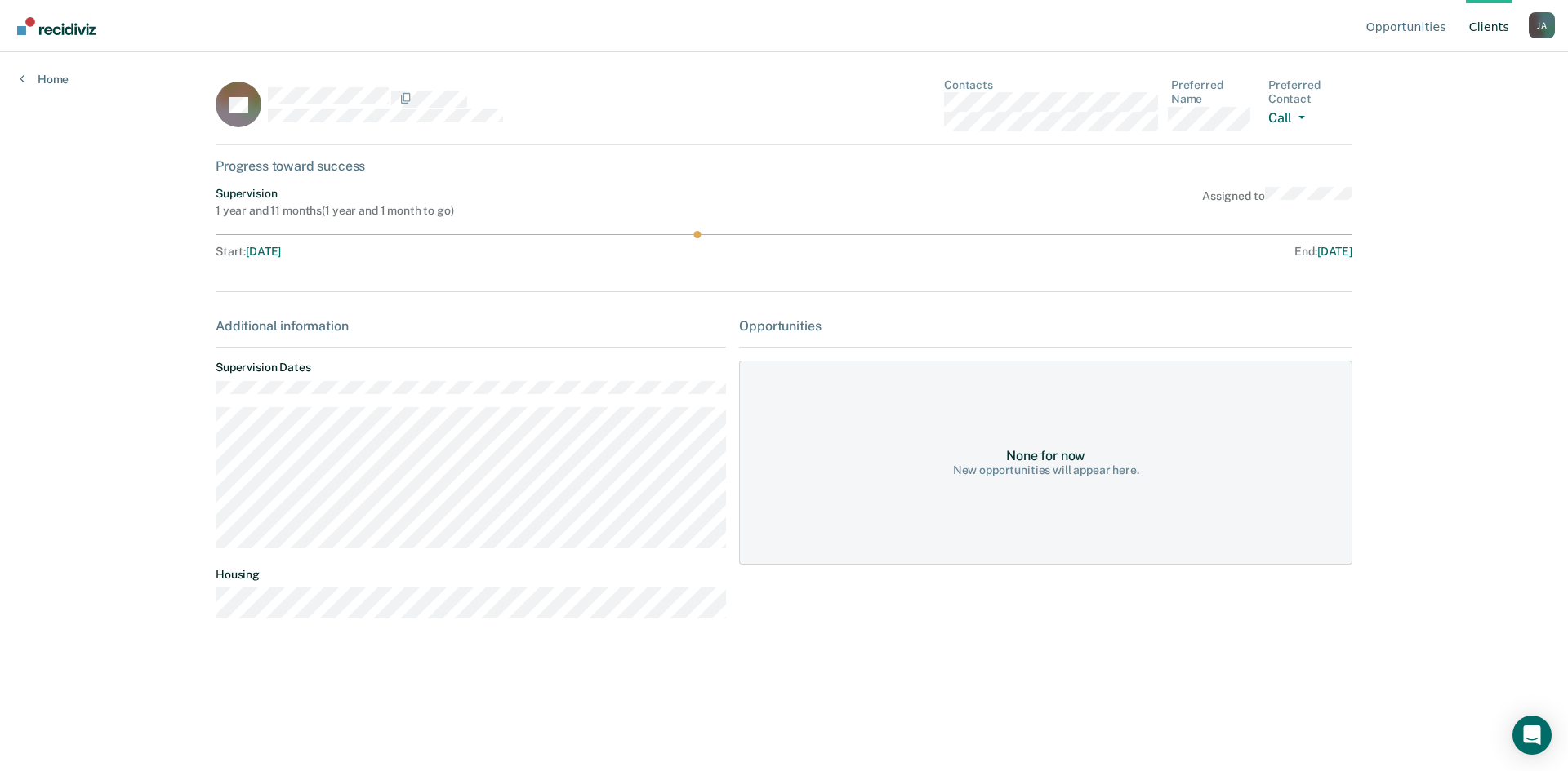
click at [1058, 454] on div "None for now" at bounding box center [1046, 456] width 79 height 15
click at [1000, 476] on div "New opportunities will appear here." at bounding box center [1045, 470] width 186 height 14
click at [940, 650] on div "PP Contacts Preferred Name Preferred Contact Call Call Text Email None Progress…" at bounding box center [784, 364] width 1137 height 573
click at [46, 83] on link "Home" at bounding box center [44, 79] width 49 height 15
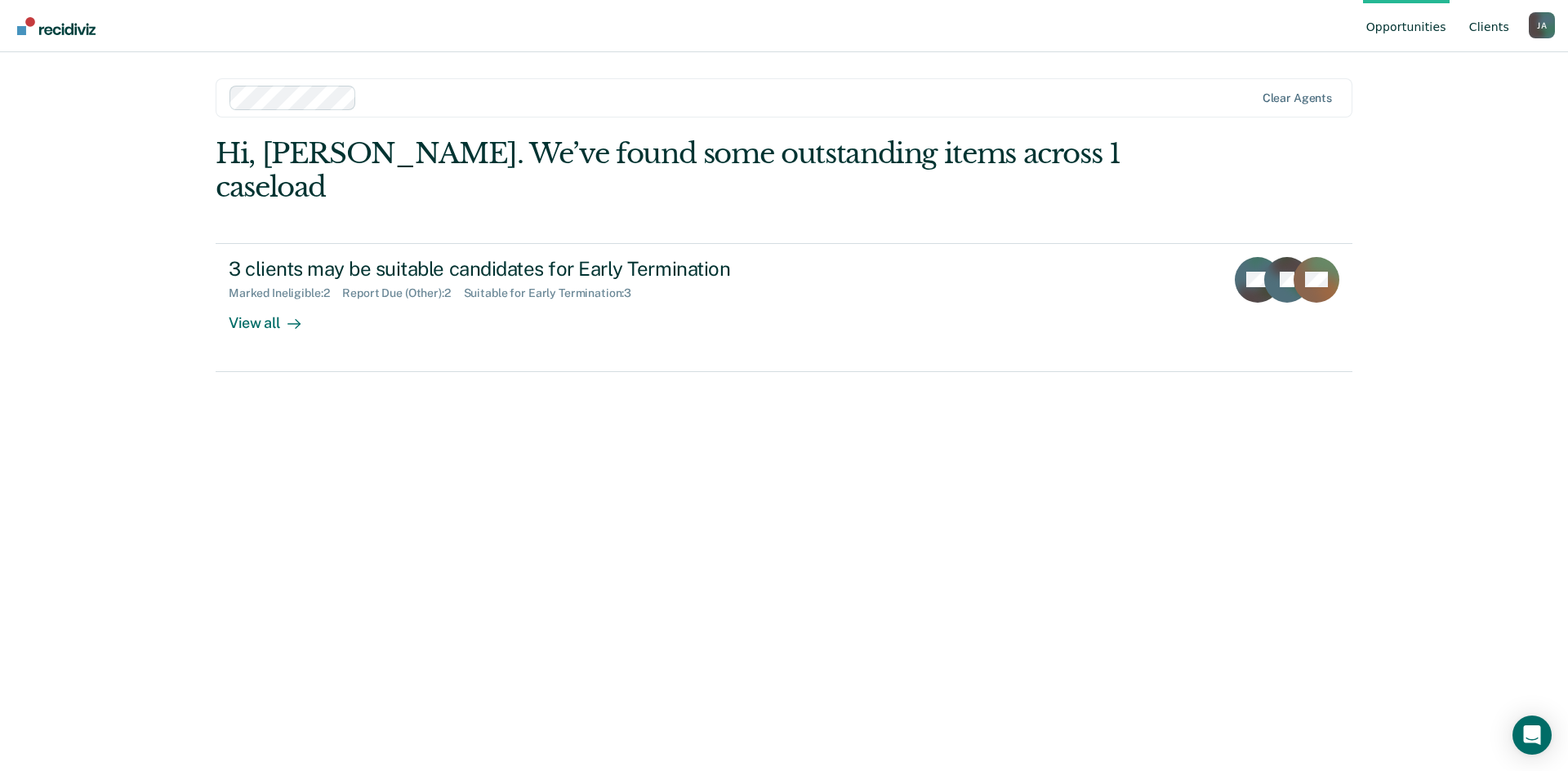
click at [1495, 23] on link "Client s" at bounding box center [1489, 25] width 46 height 52
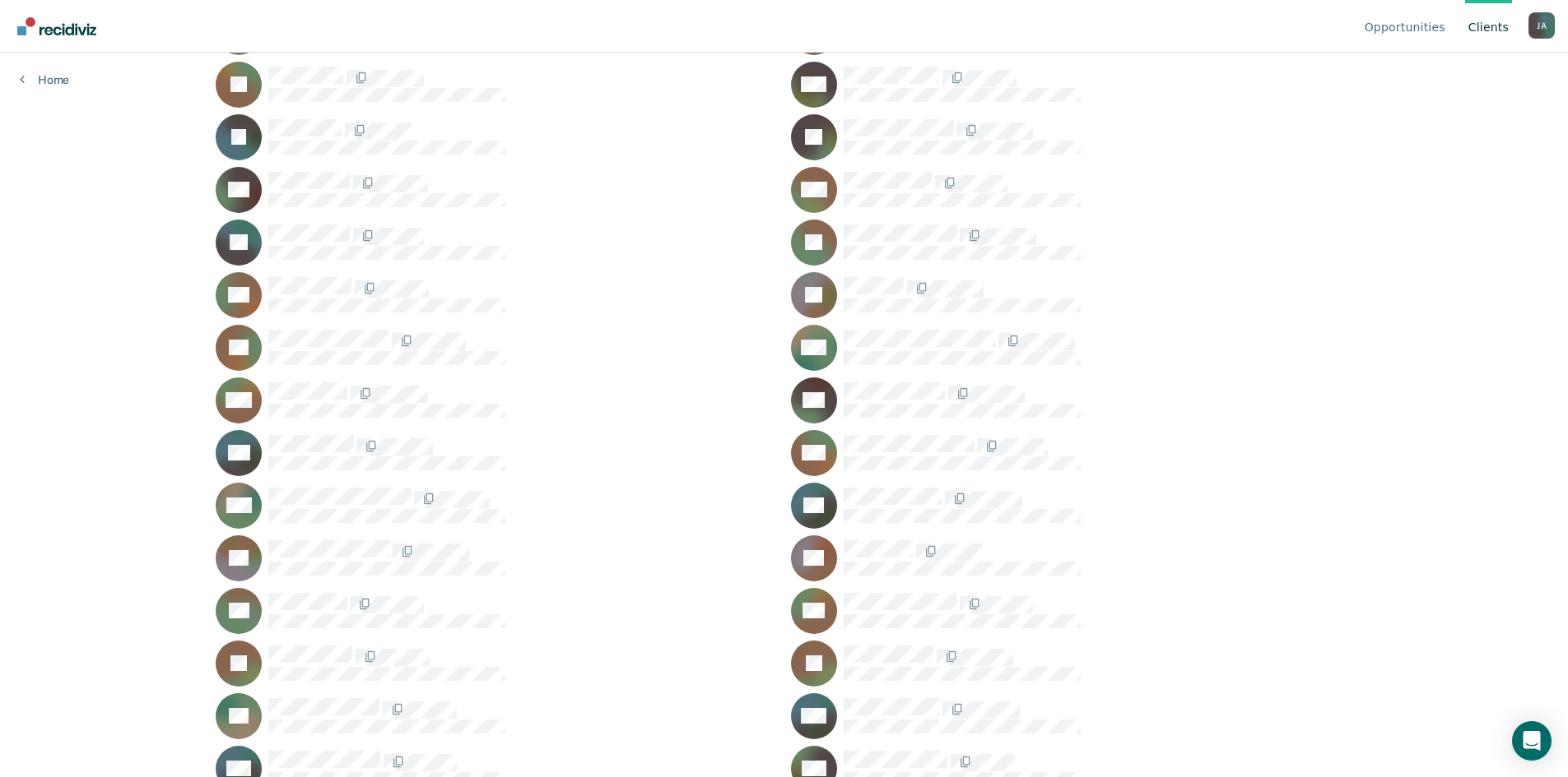
scroll to position [357, 0]
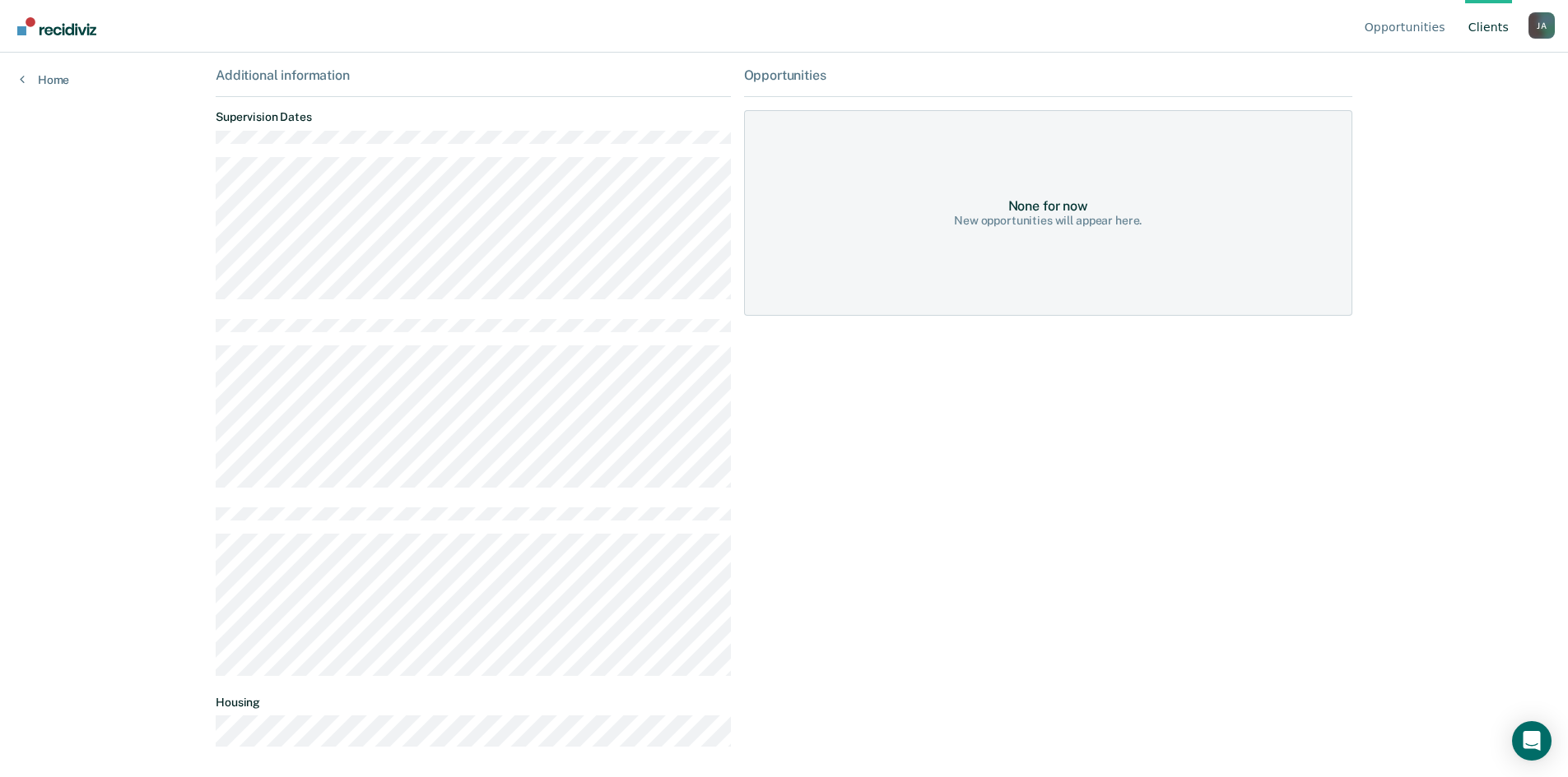
scroll to position [257, 0]
click at [40, 82] on link "Home" at bounding box center [45, 80] width 49 height 15
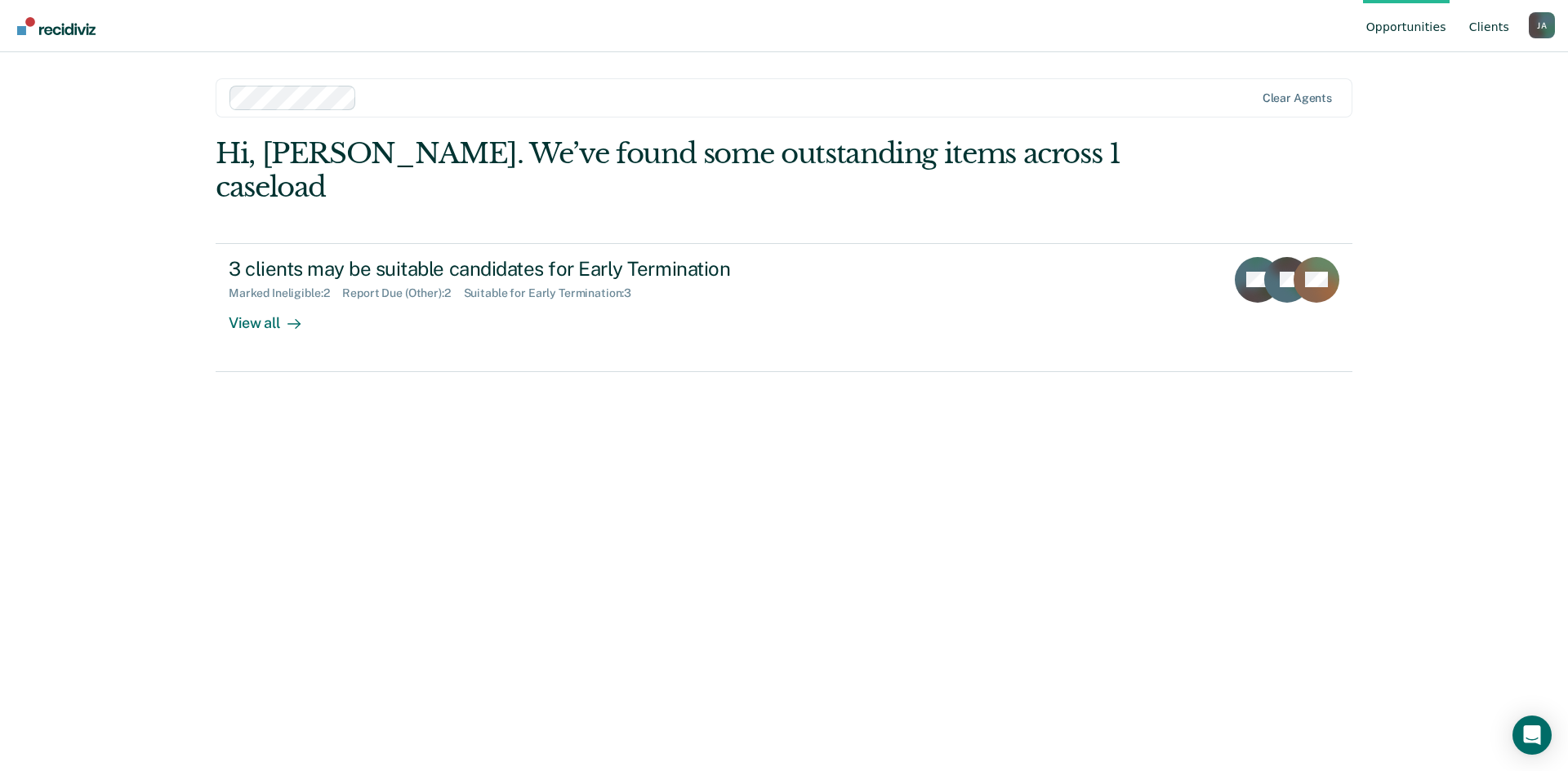
click at [1488, 22] on link "Client s" at bounding box center [1489, 25] width 46 height 52
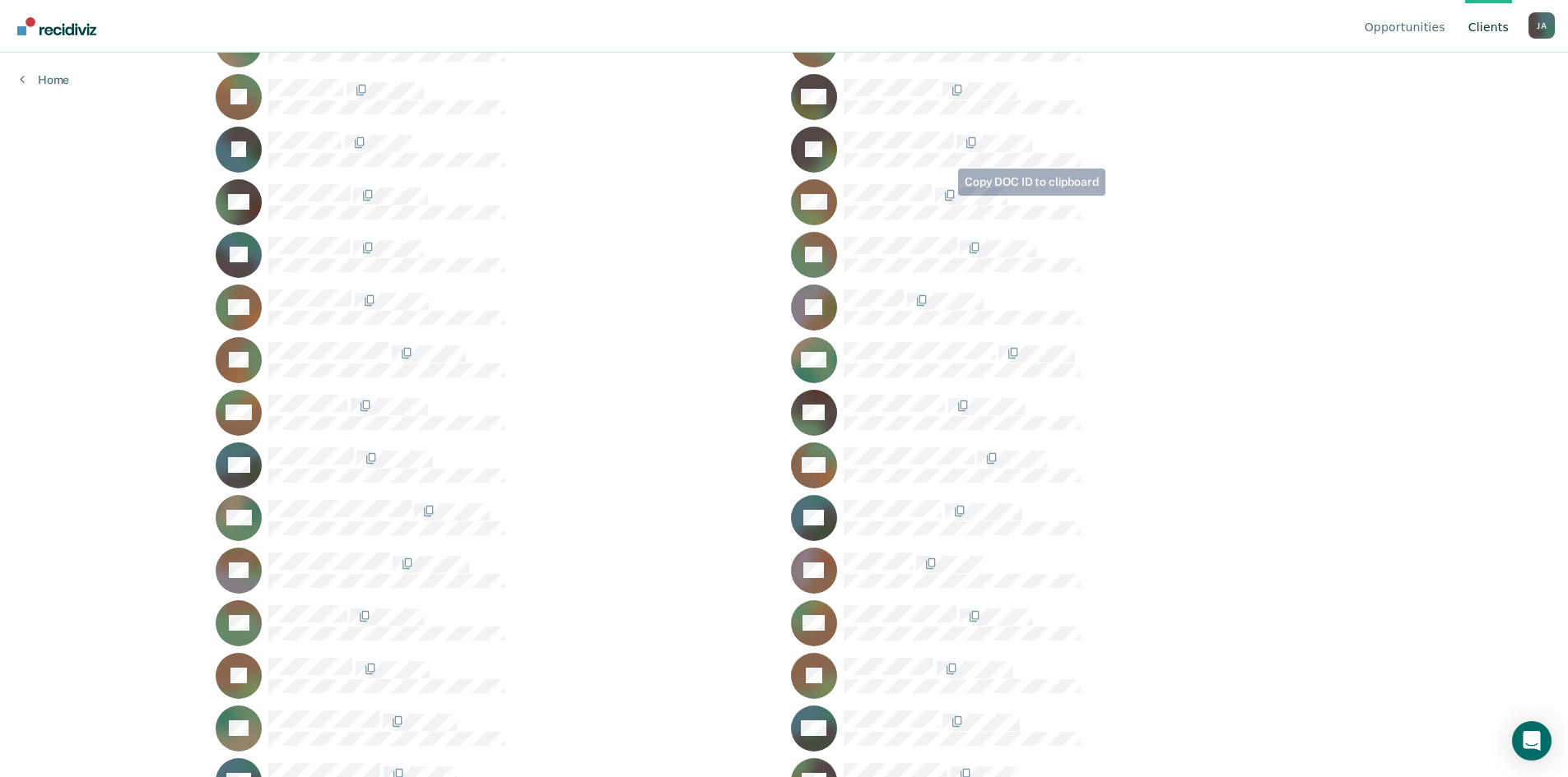
scroll to position [357, 0]
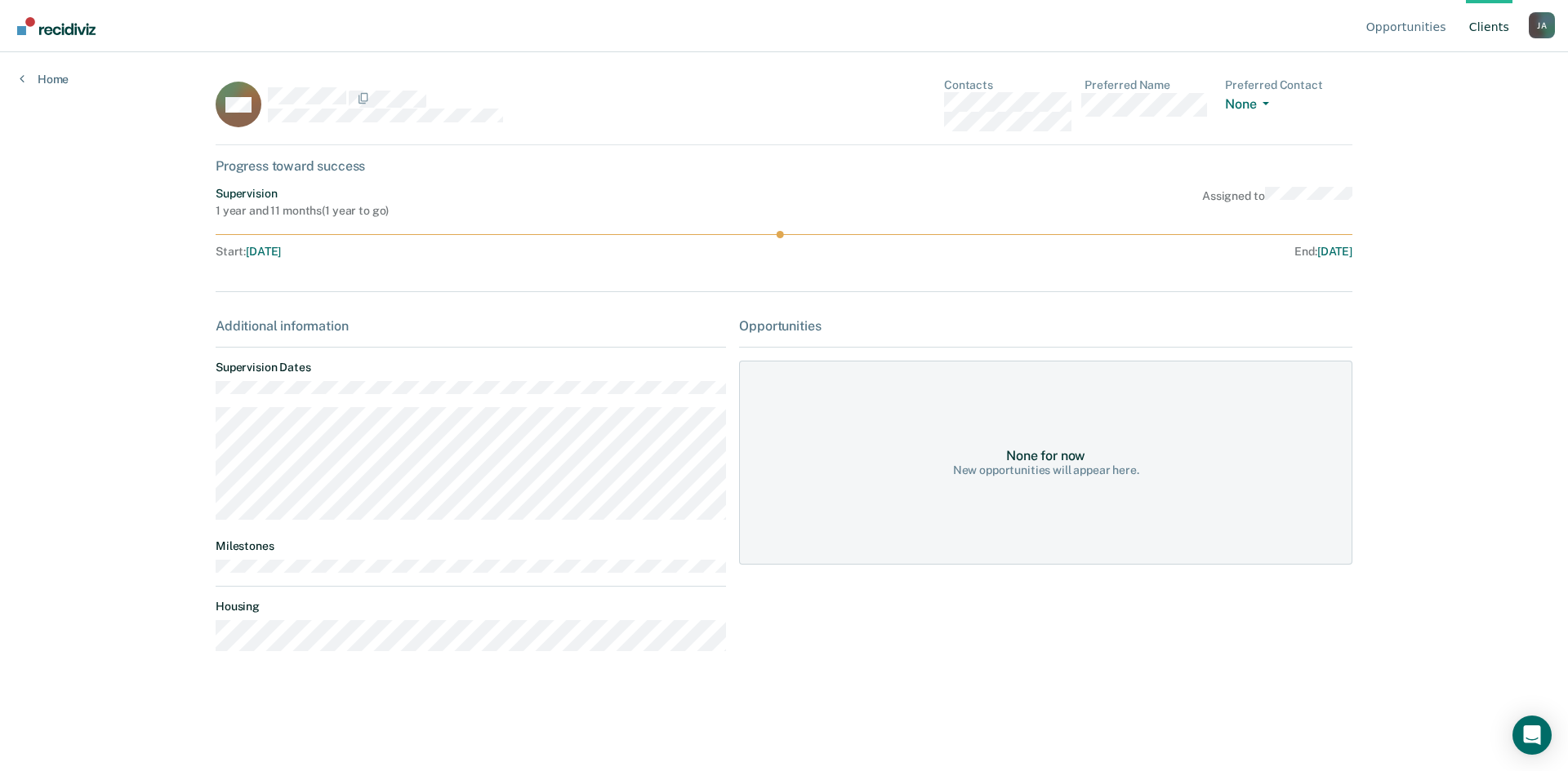
click at [746, 574] on div "Opportunities None for now New opportunities will appear here." at bounding box center [1046, 491] width 614 height 346
click at [1497, 30] on link "Client s" at bounding box center [1489, 25] width 46 height 52
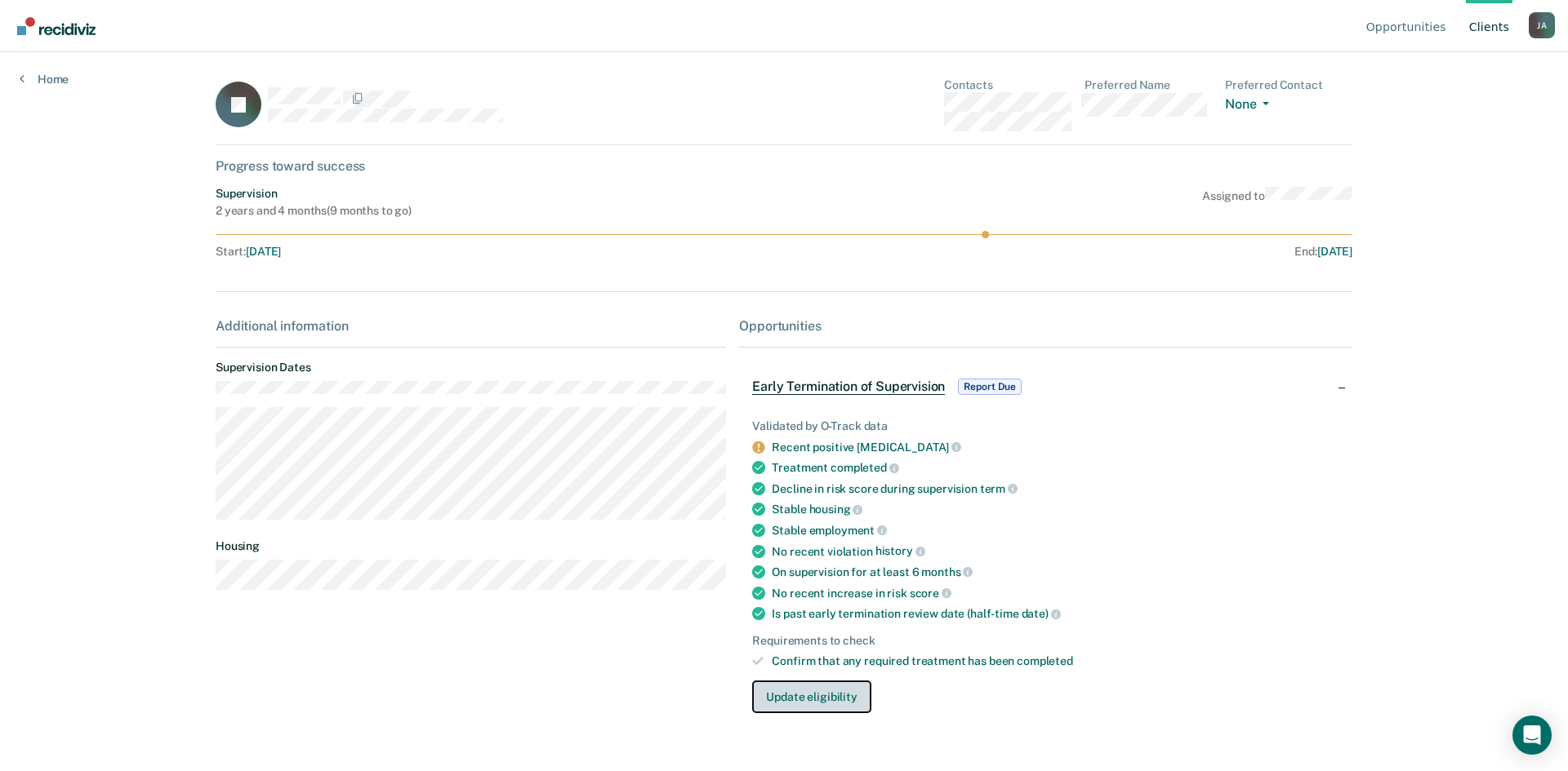
click at [826, 691] on button "Update eligibility" at bounding box center [811, 696] width 118 height 33
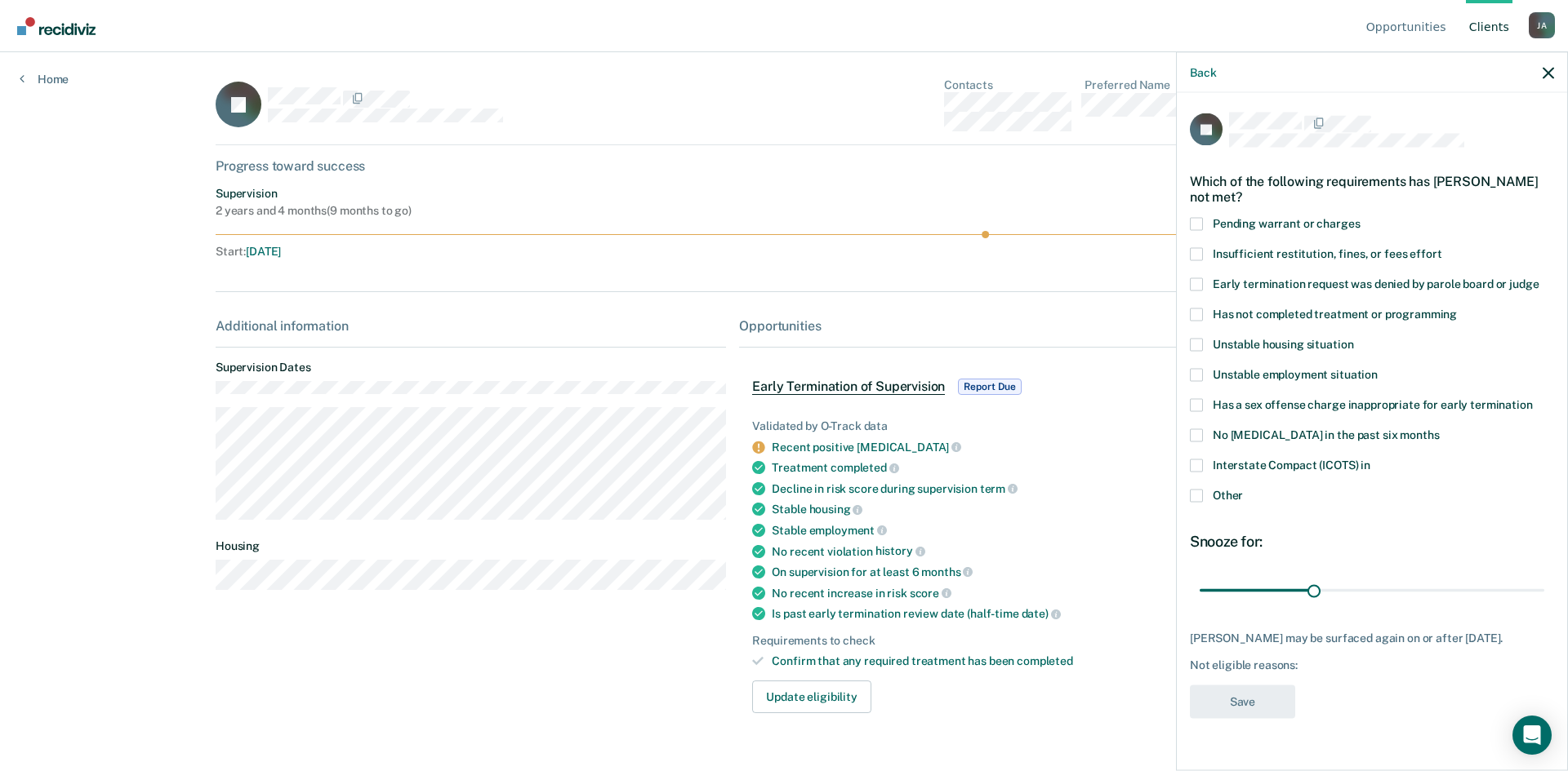
click at [1203, 223] on label "Pending warrant or charges" at bounding box center [1372, 226] width 364 height 17
click at [1359, 217] on input "Pending warrant or charges" at bounding box center [1359, 217] width 0 height 0
click at [1201, 259] on span at bounding box center [1196, 254] width 13 height 13
click at [1442, 247] on input "Insufficient restitution, fines, or fees effort" at bounding box center [1442, 247] width 0 height 0
click at [1201, 489] on span at bounding box center [1196, 495] width 13 height 13
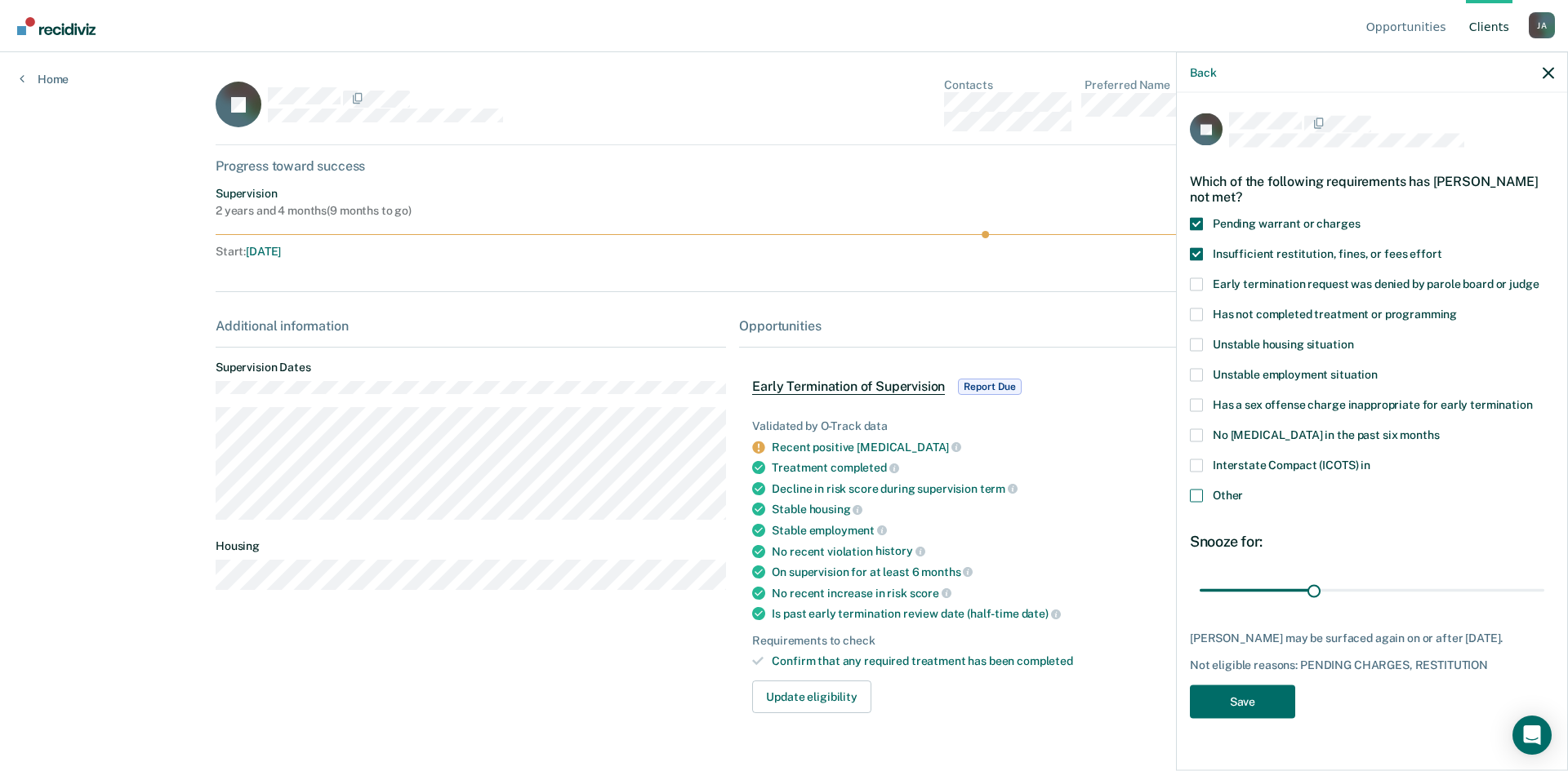
click at [1243, 489] on input "Other" at bounding box center [1243, 489] width 0 height 0
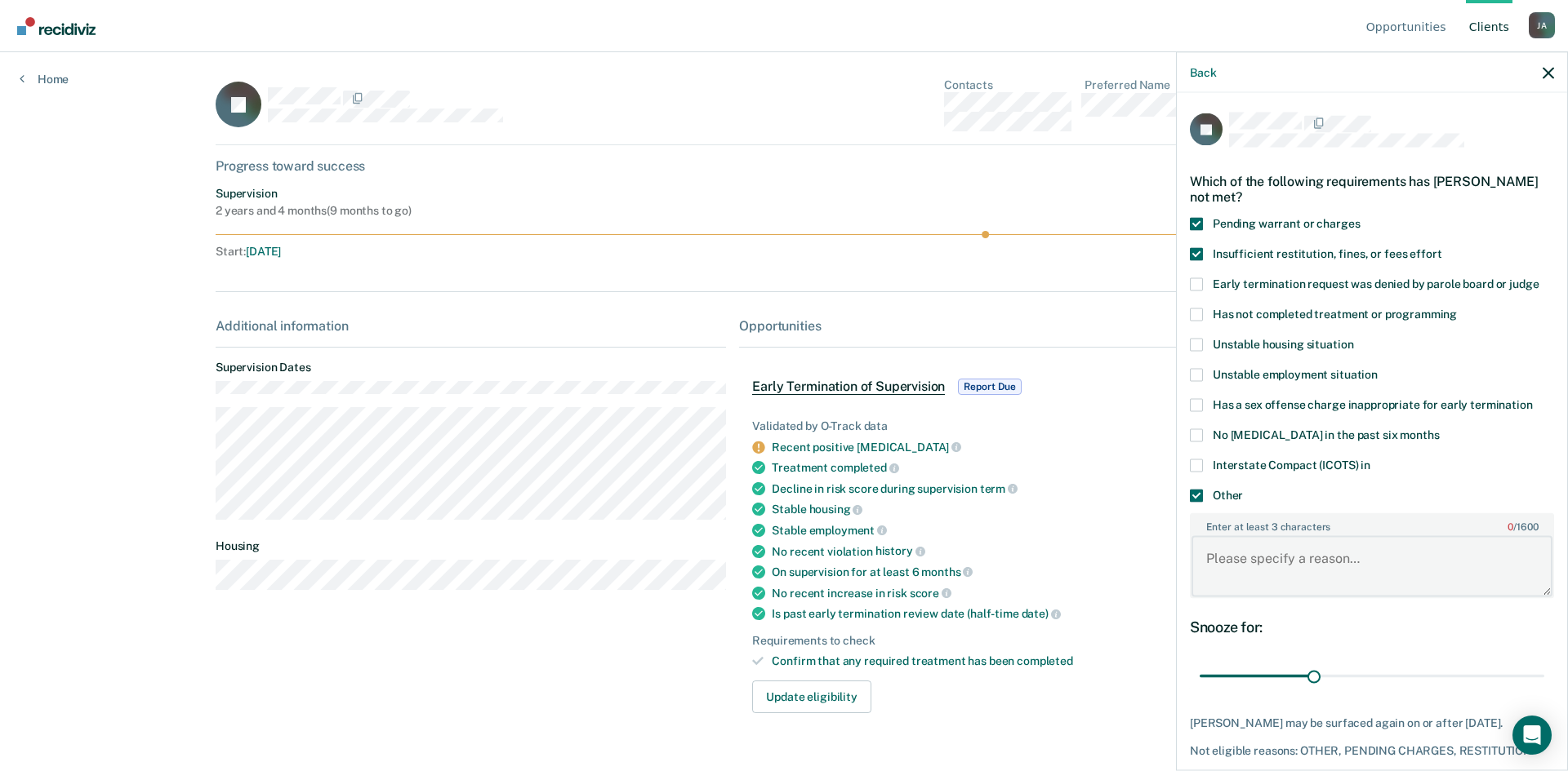
click at [1312, 557] on textarea "Enter at least 3 characters 0 / 1600" at bounding box center [1372, 566] width 361 height 60
type textarea "Theft Reform Class"
click at [1353, 635] on div "Snooze for: 30 days" at bounding box center [1372, 654] width 364 height 73
drag, startPoint x: 1313, startPoint y: 679, endPoint x: 1277, endPoint y: 682, distance: 36.1
type input "21"
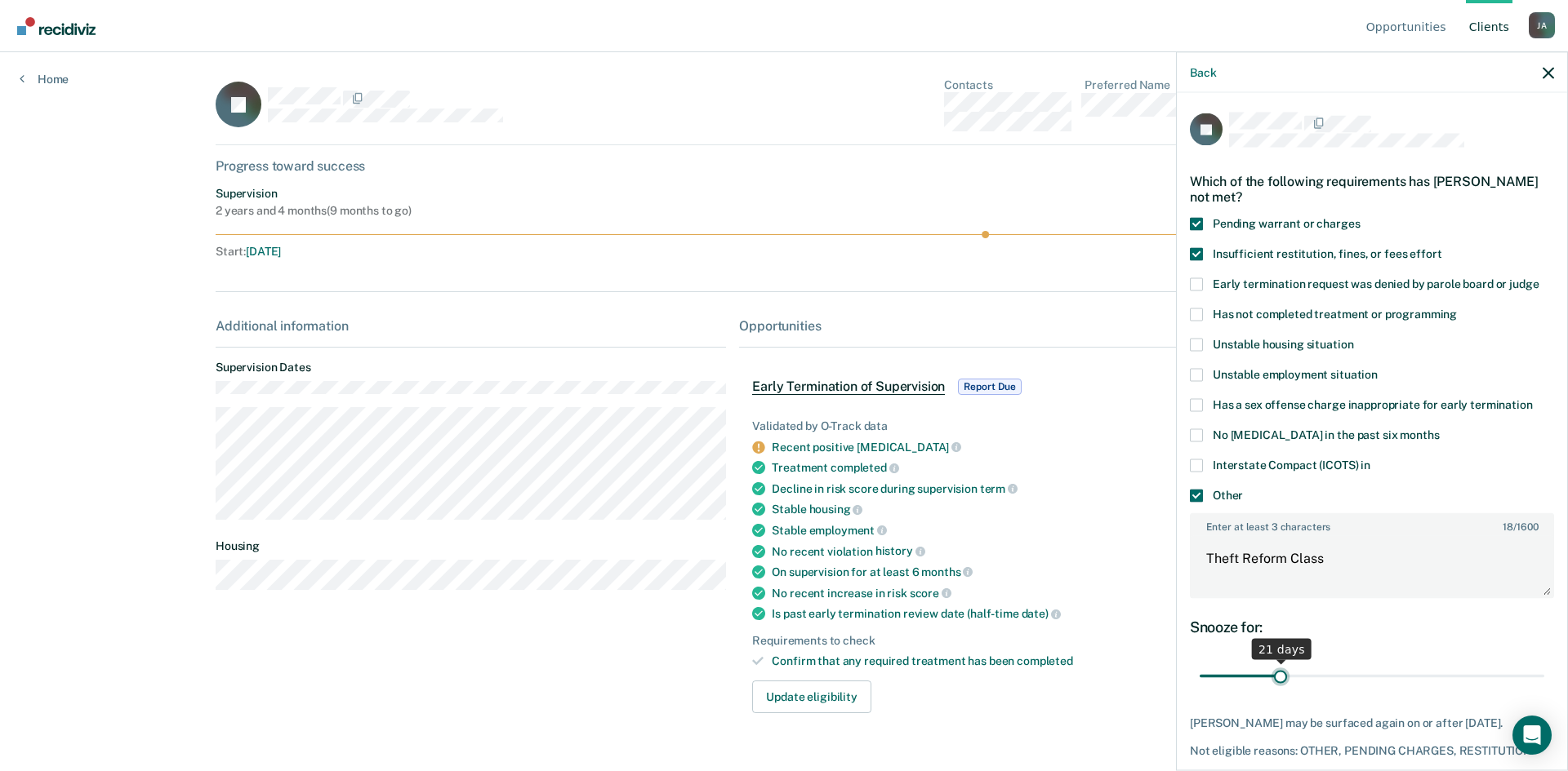
click at [1277, 682] on input "range" at bounding box center [1372, 677] width 345 height 28
click at [1300, 699] on div "JF Which of the following requirements has [PERSON_NAME] not met? Pending warra…" at bounding box center [1372, 462] width 364 height 701
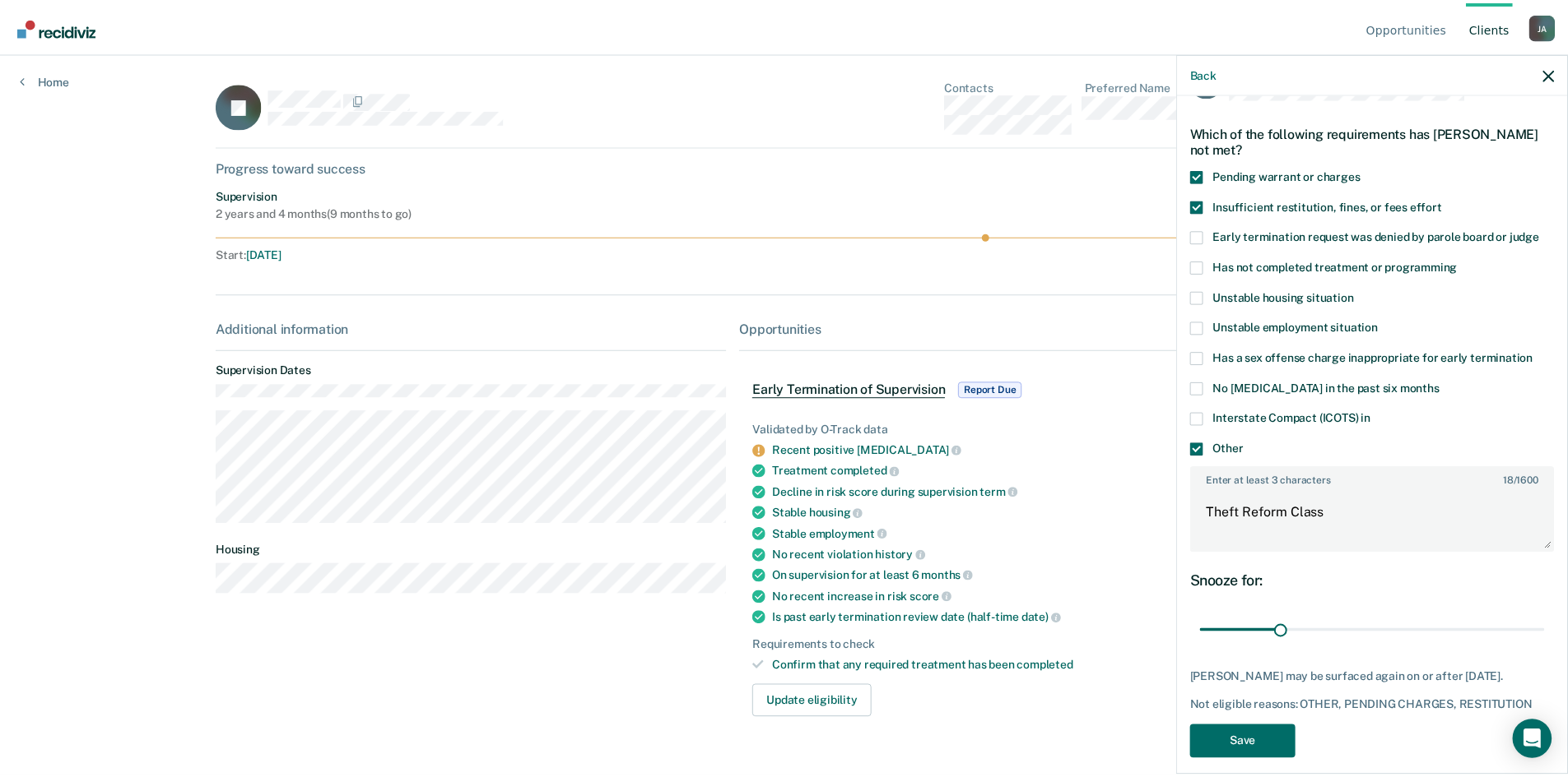
scroll to position [65, 0]
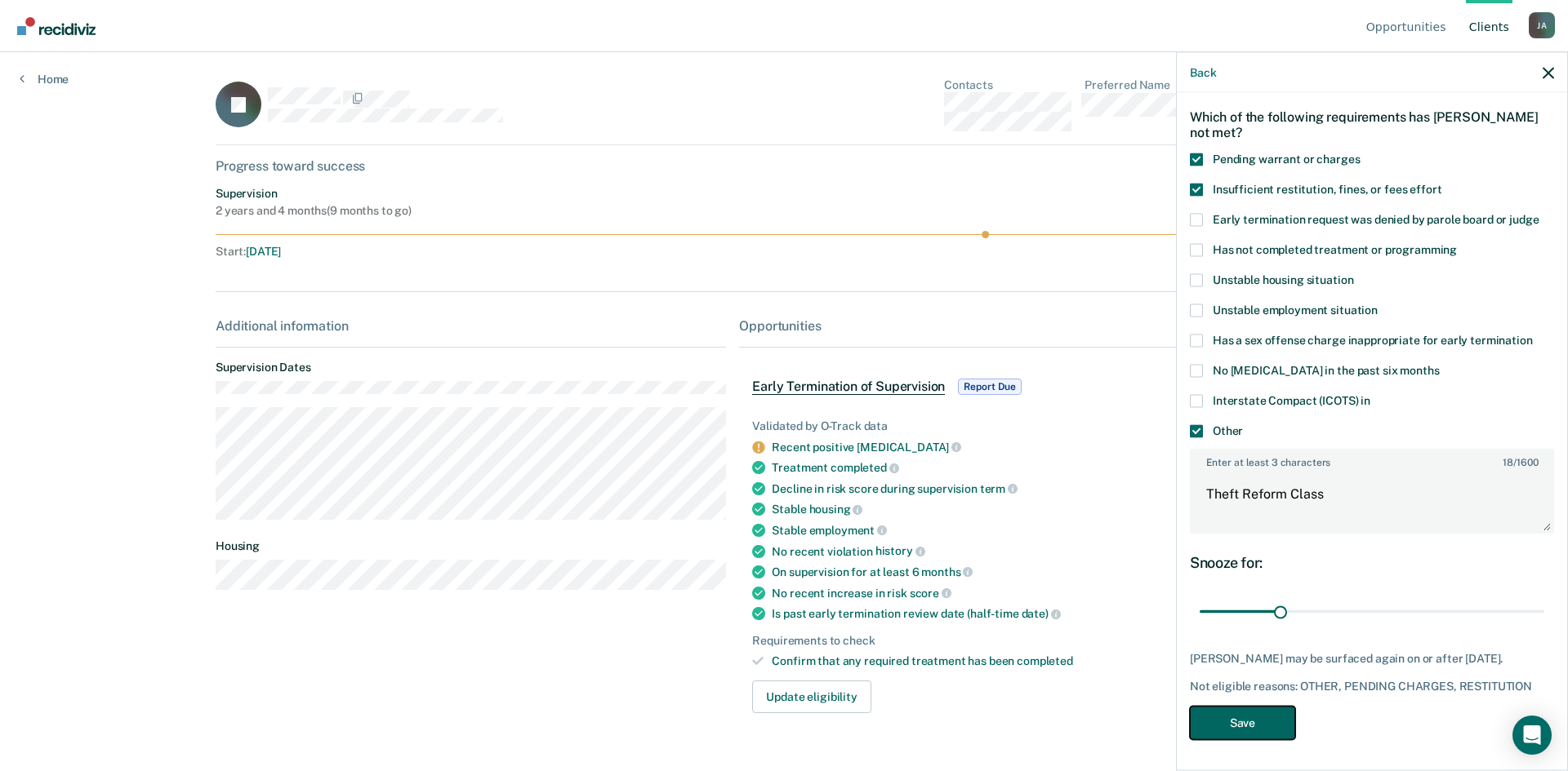
click at [1277, 724] on button "Save" at bounding box center [1242, 722] width 106 height 33
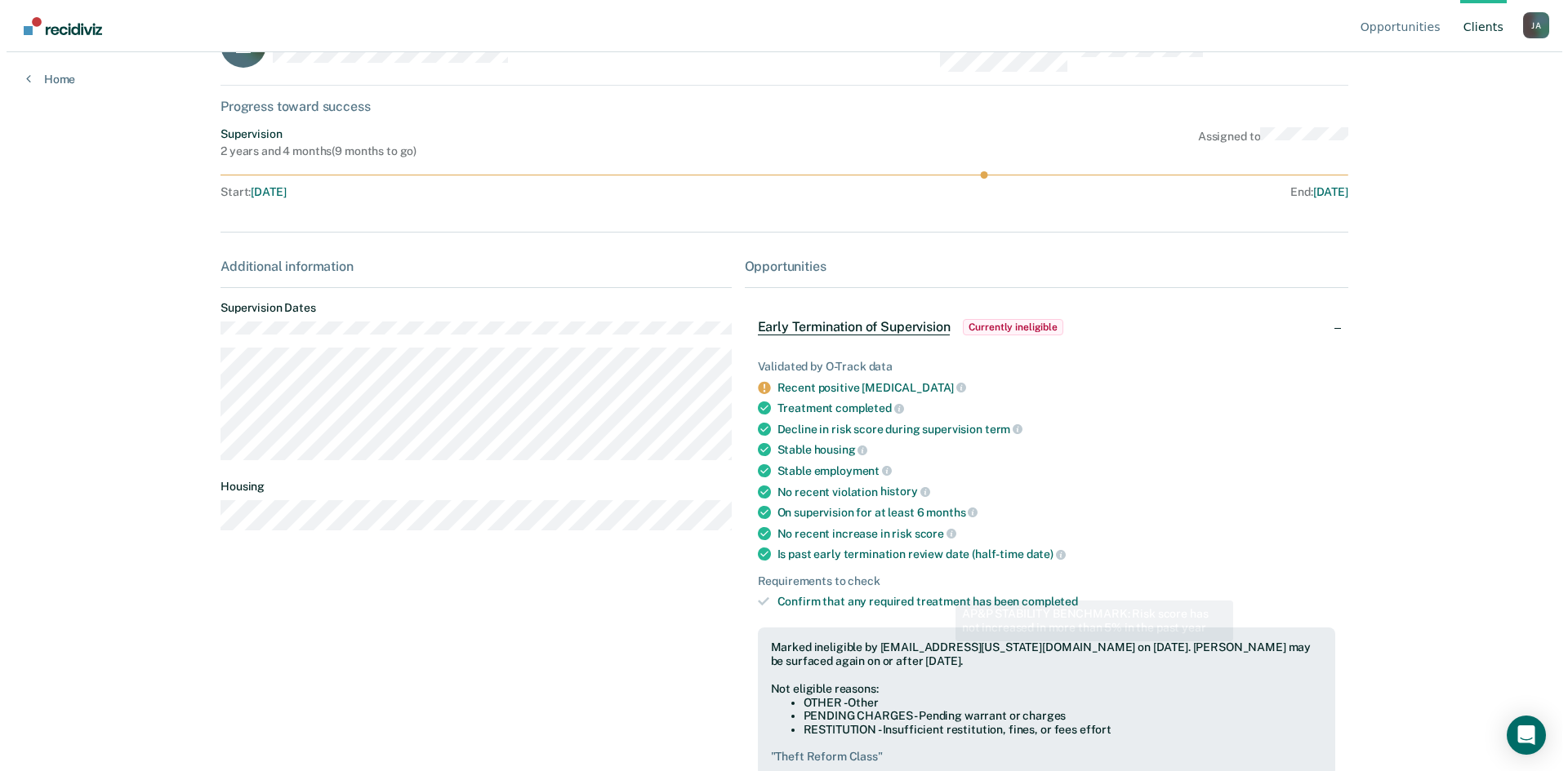
scroll to position [0, 0]
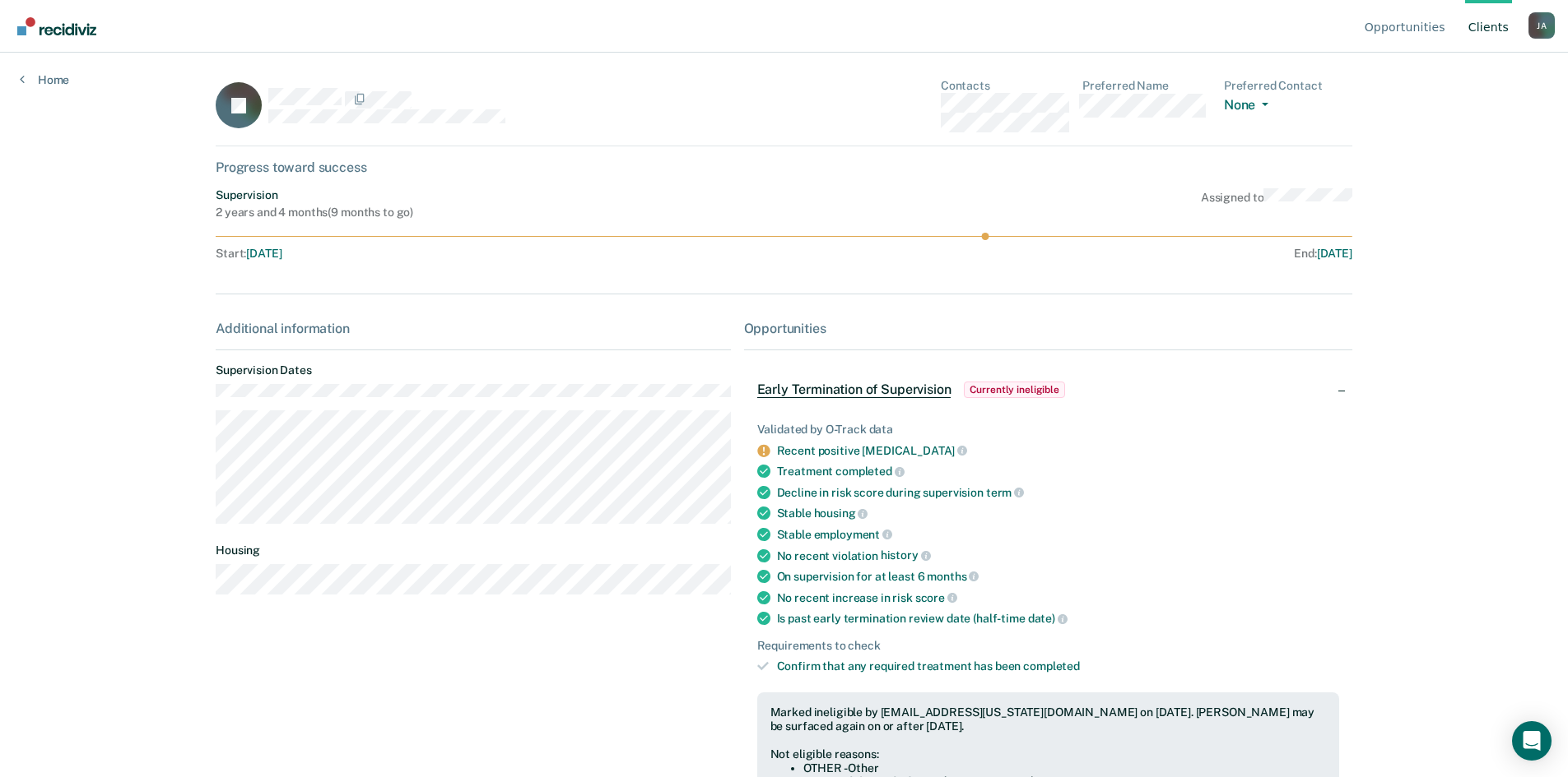
click at [1498, 20] on link "Client s" at bounding box center [1488, 26] width 47 height 52
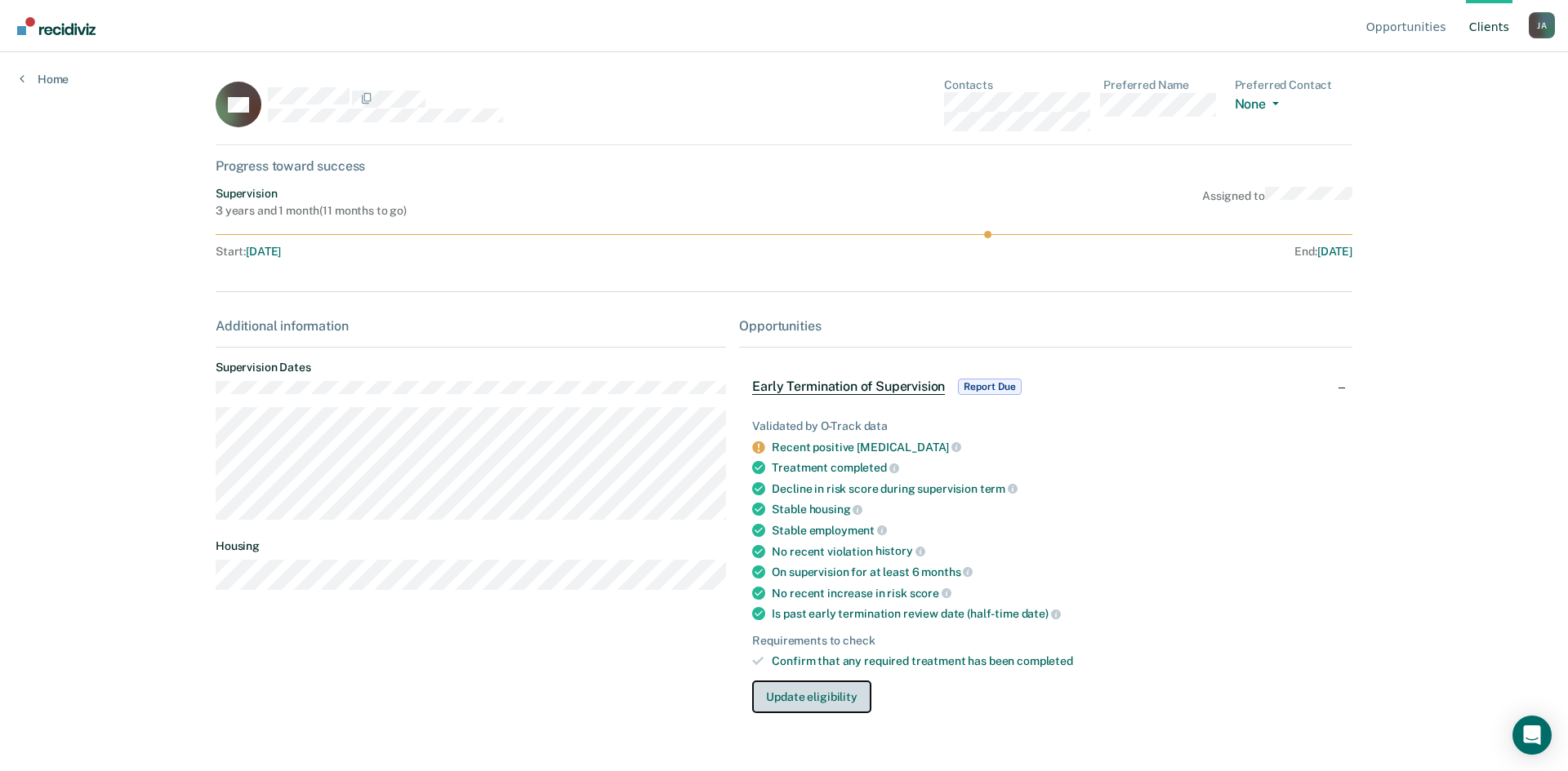
click at [807, 705] on button "Update eligibility" at bounding box center [811, 696] width 118 height 33
